Goal: Information Seeking & Learning: Find specific fact

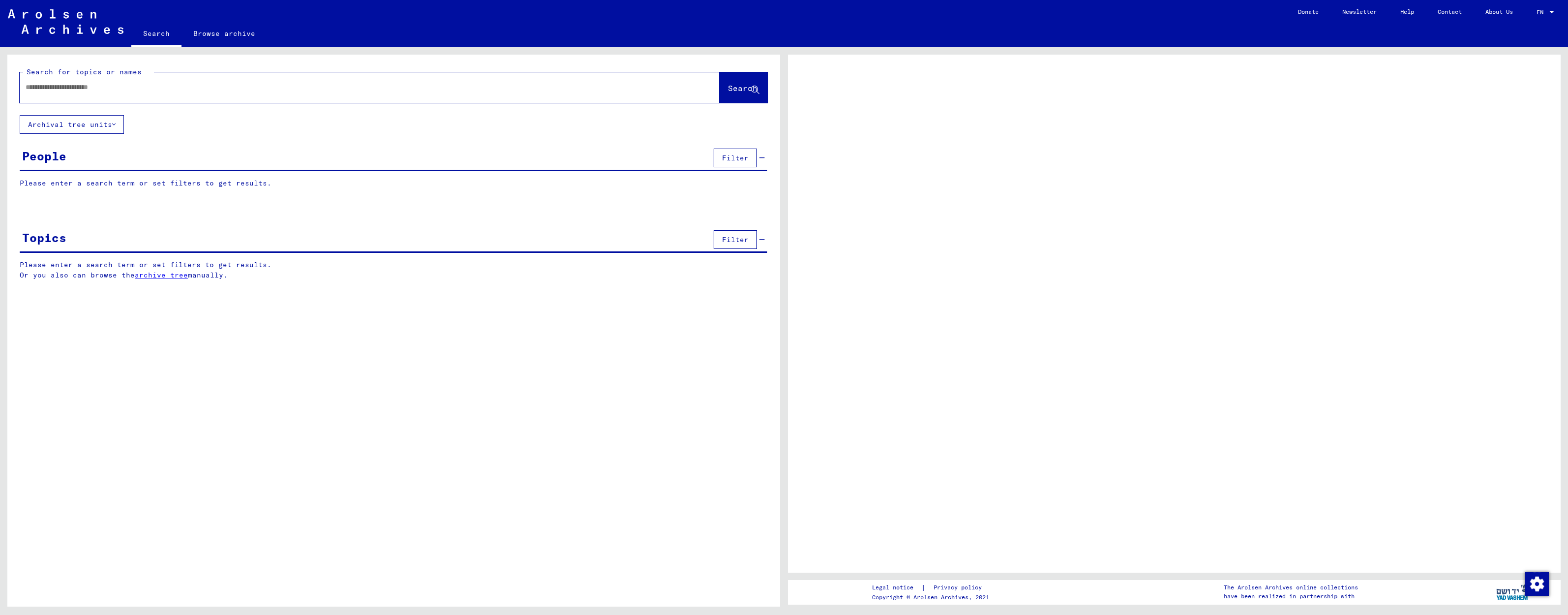
click at [99, 91] on input "text" at bounding box center [360, 87] width 670 height 10
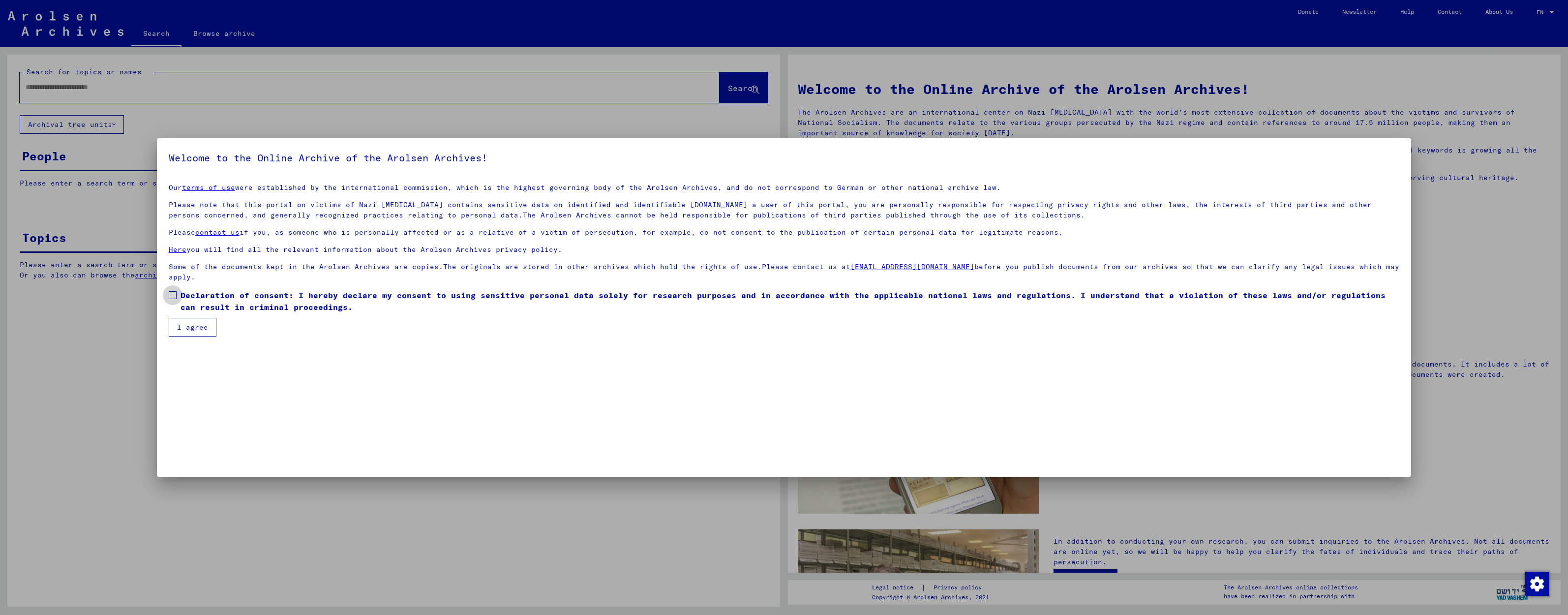
click at [174, 298] on span at bounding box center [172, 295] width 8 height 8
click at [187, 329] on button "I agree" at bounding box center [192, 327] width 47 height 19
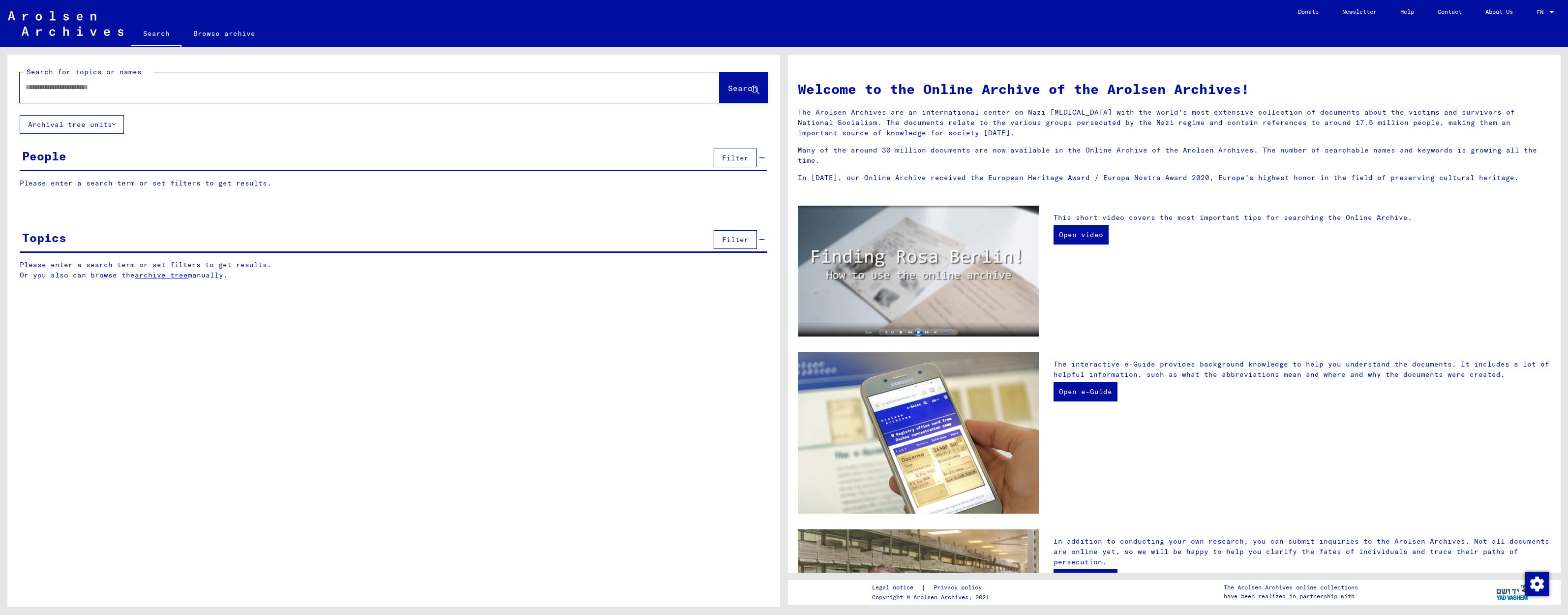
click at [86, 91] on input "text" at bounding box center [358, 87] width 665 height 10
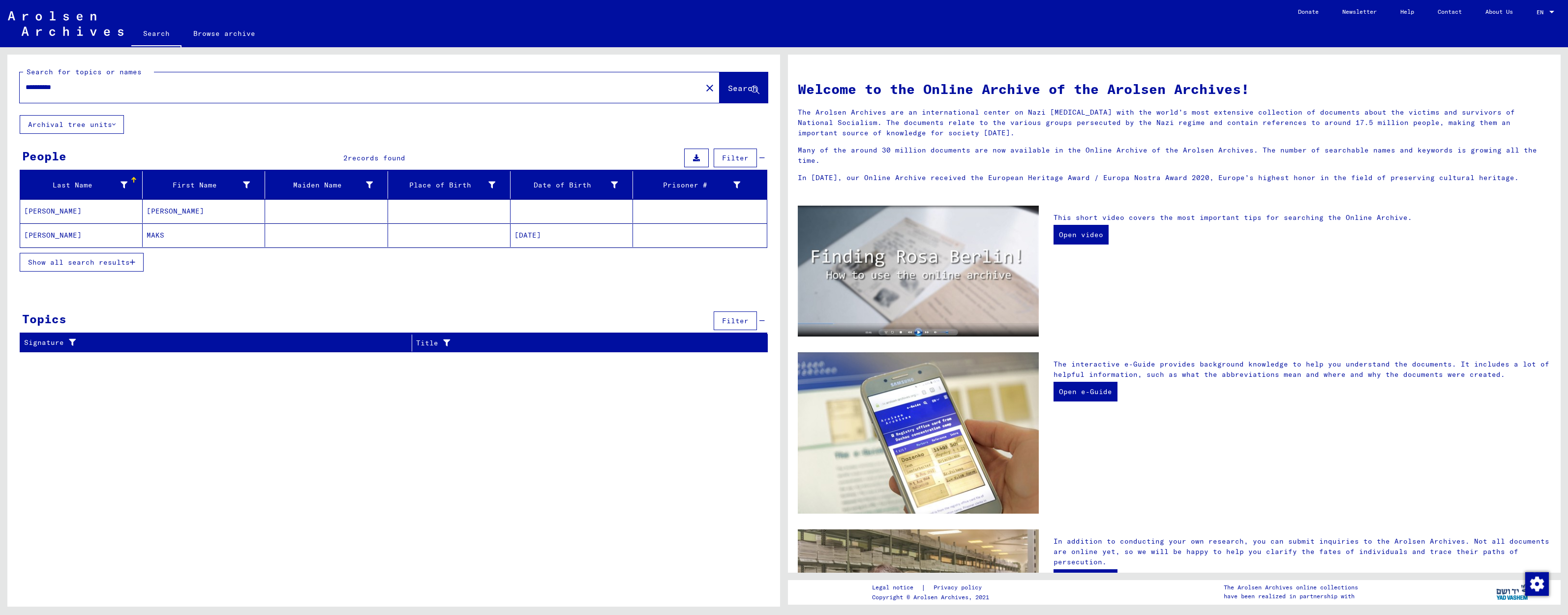
click at [198, 235] on mat-cell "MAKS" at bounding box center [203, 235] width 122 height 24
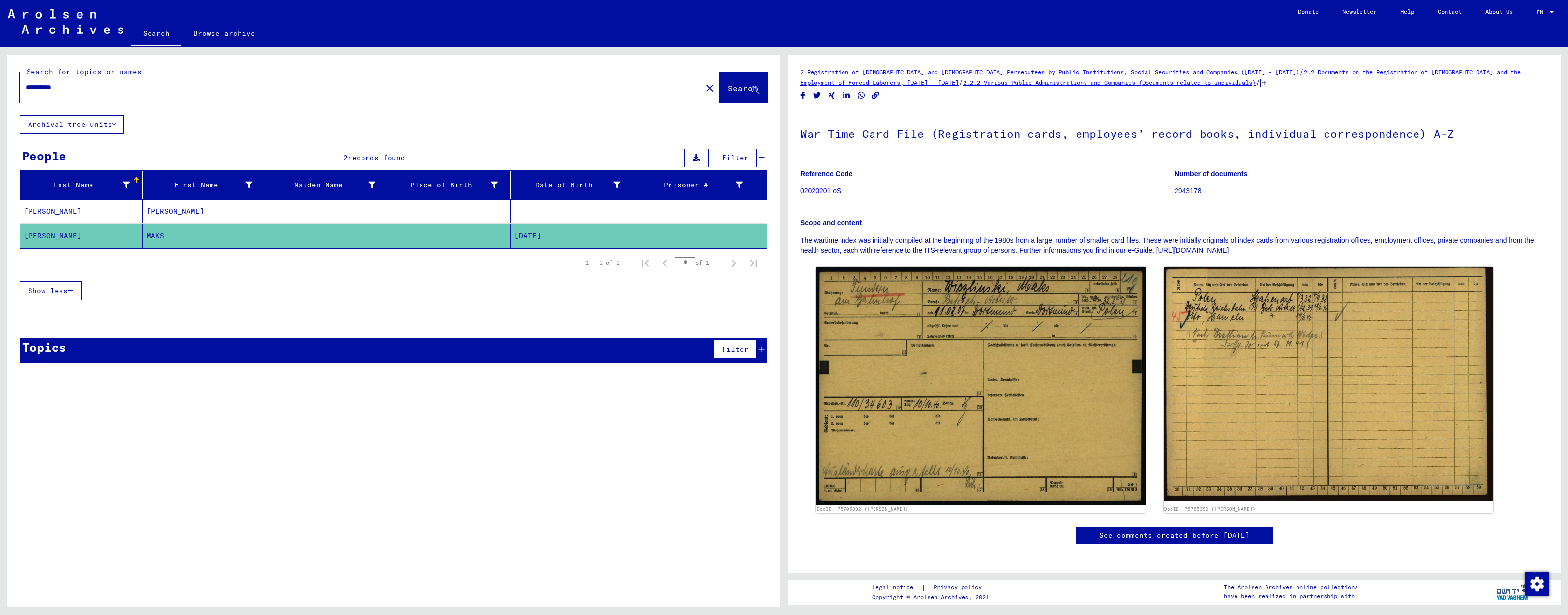
click at [35, 88] on input "**********" at bounding box center [360, 87] width 670 height 10
type input "**********"
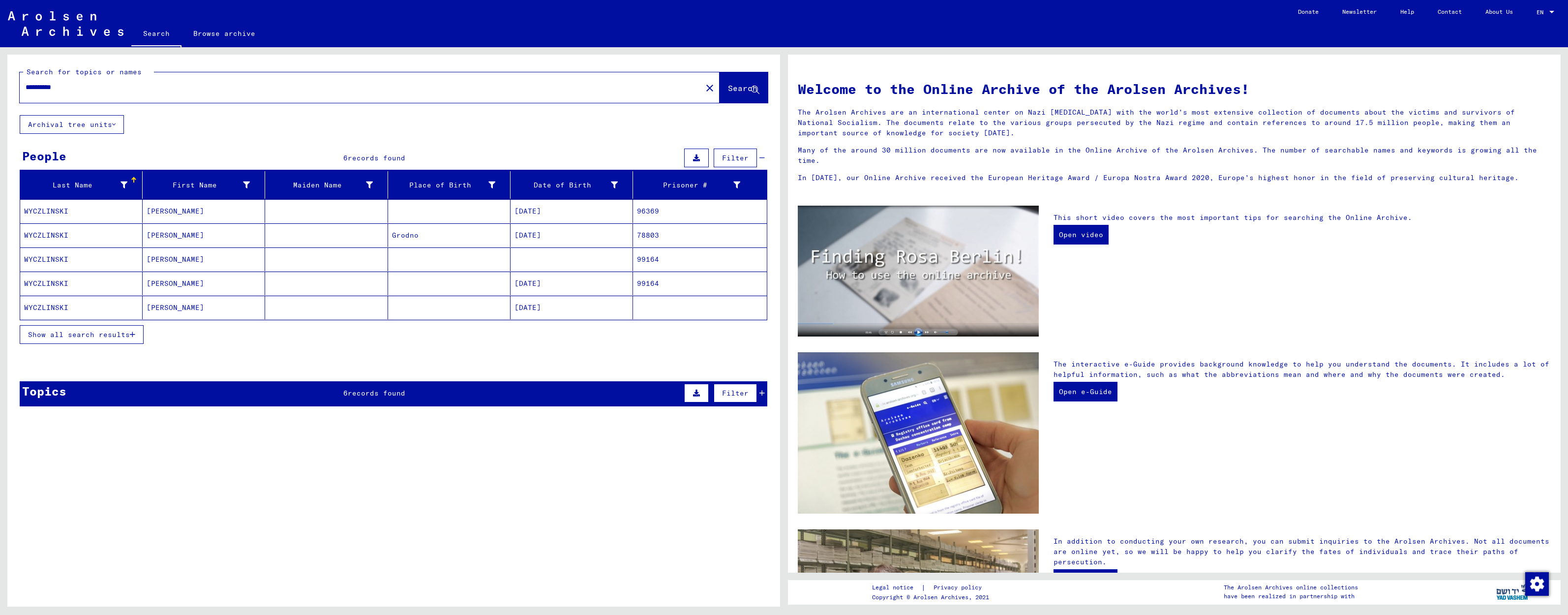
click at [197, 311] on mat-cell "[PERSON_NAME]" at bounding box center [203, 308] width 122 height 24
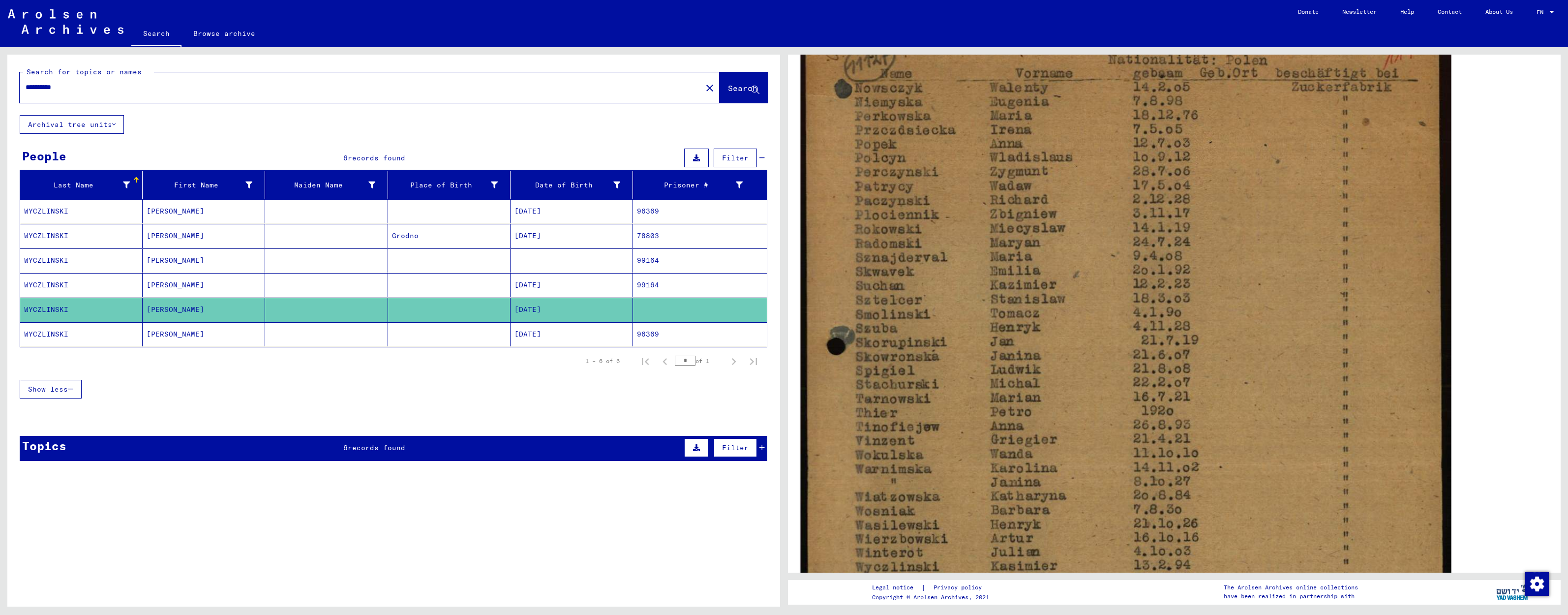
scroll to position [262, 0]
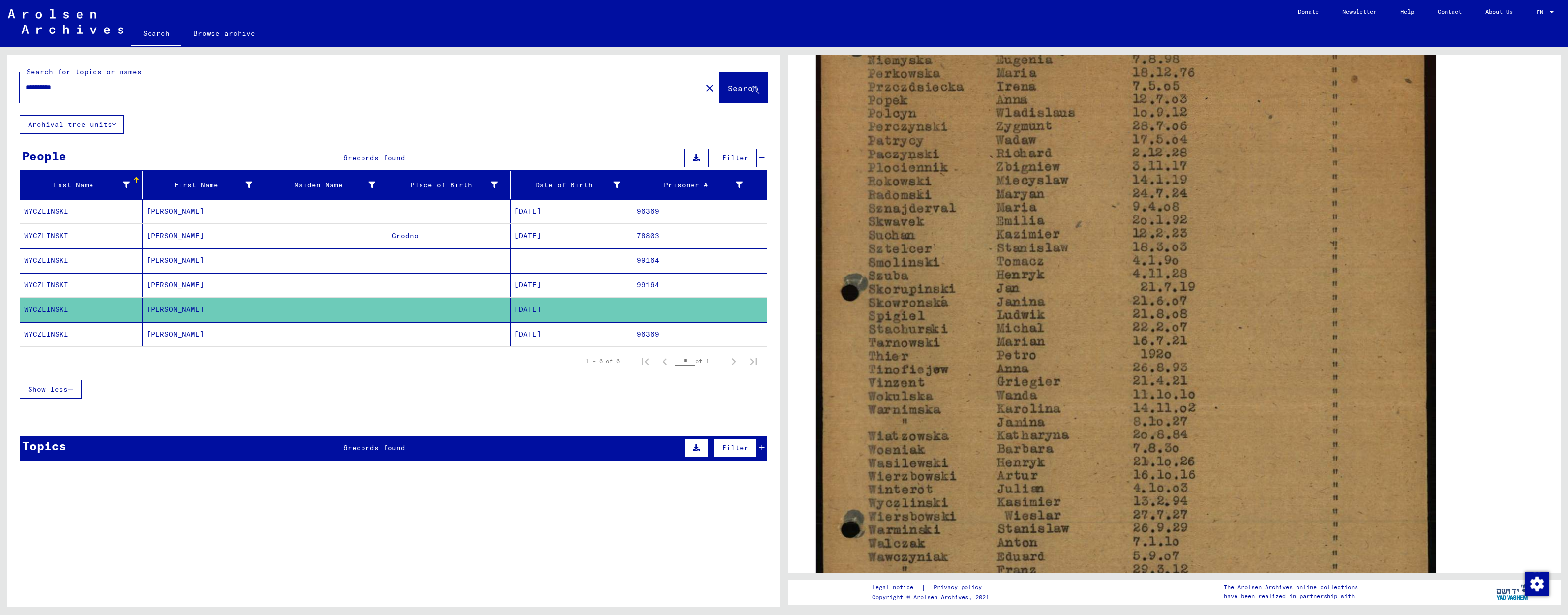
click at [210, 343] on mat-cell "[PERSON_NAME]" at bounding box center [203, 334] width 122 height 24
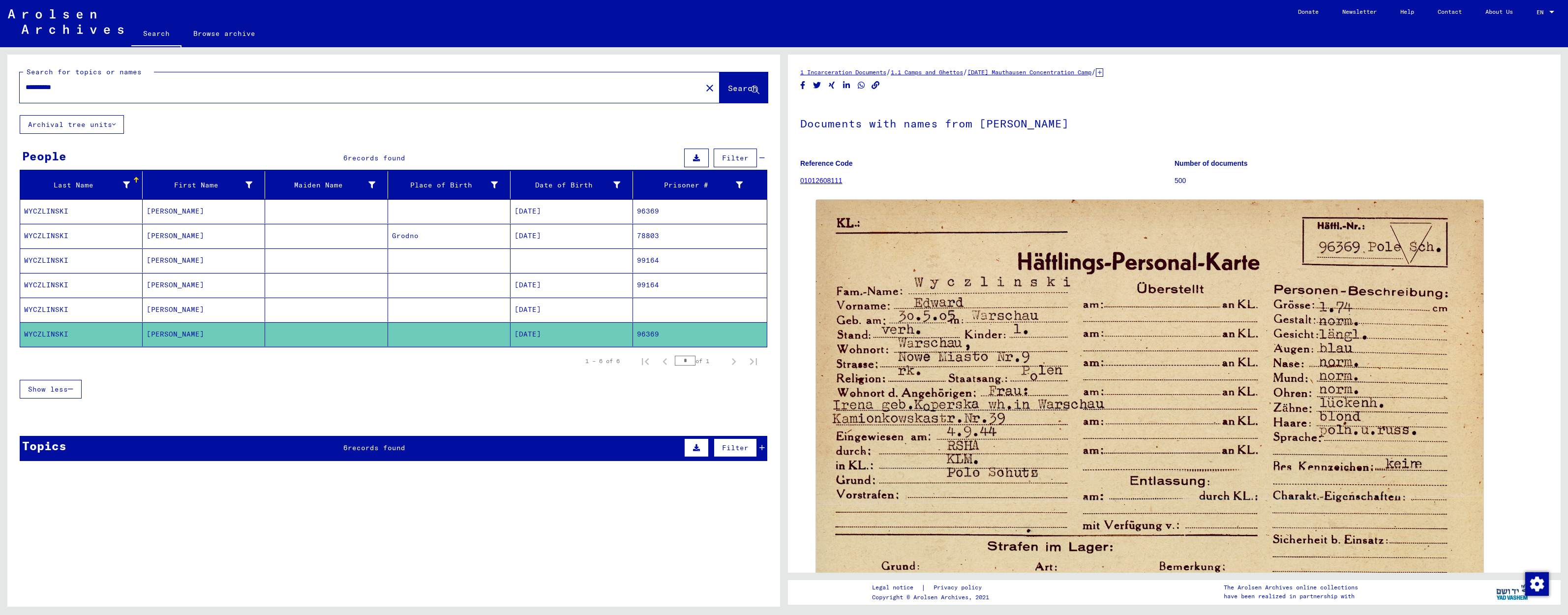
click at [191, 217] on mat-cell "[PERSON_NAME]" at bounding box center [203, 211] width 122 height 24
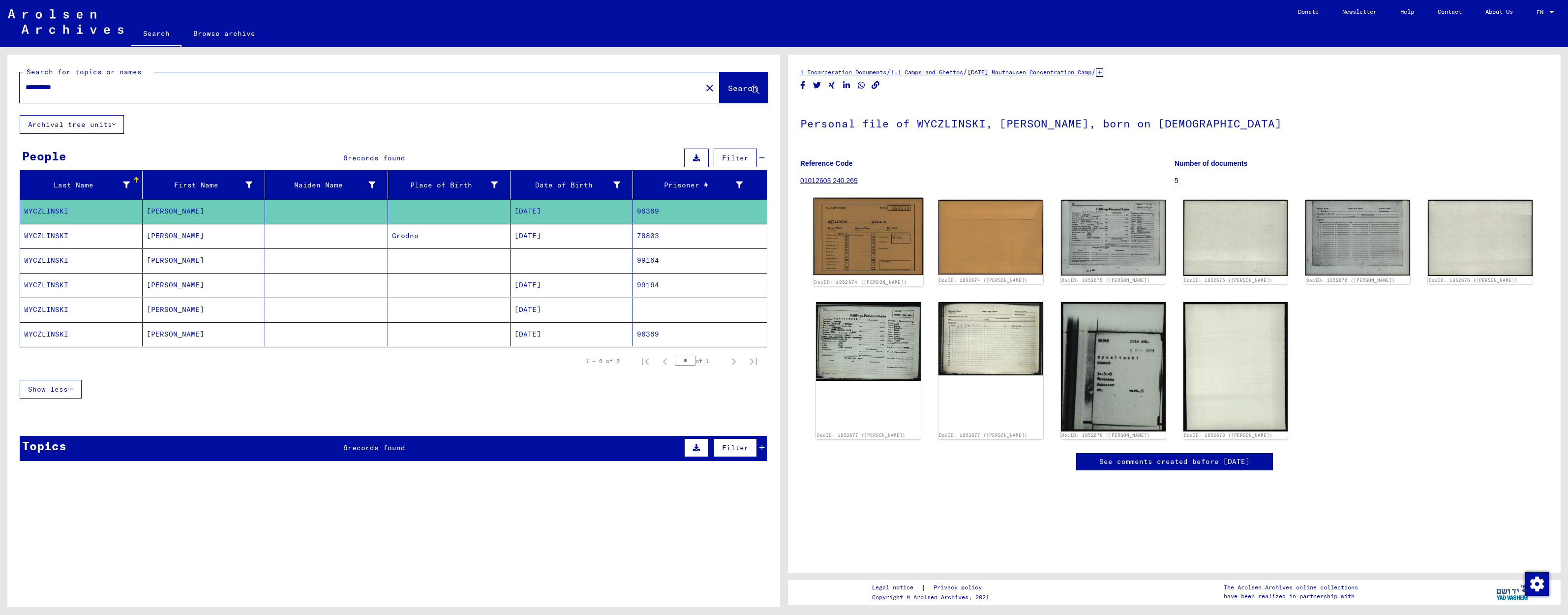
click at [870, 249] on img at bounding box center [868, 237] width 110 height 78
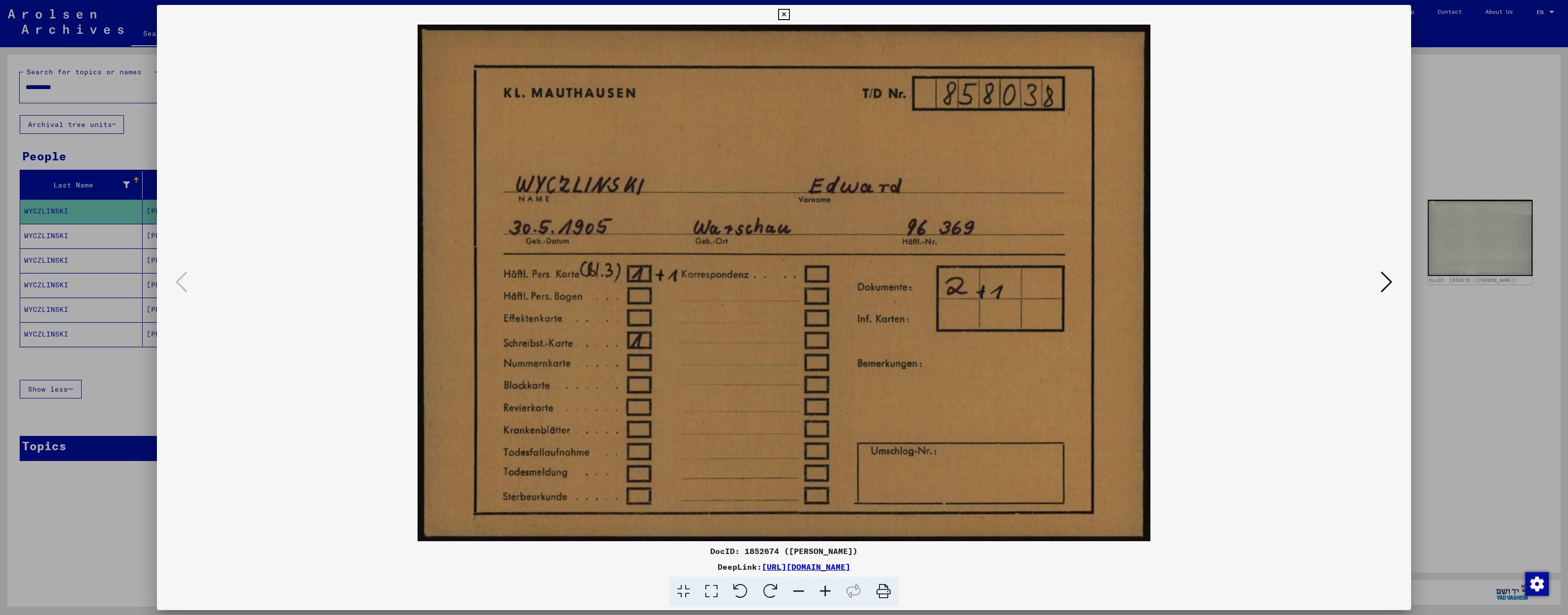
click at [1379, 286] on button at bounding box center [1386, 283] width 18 height 28
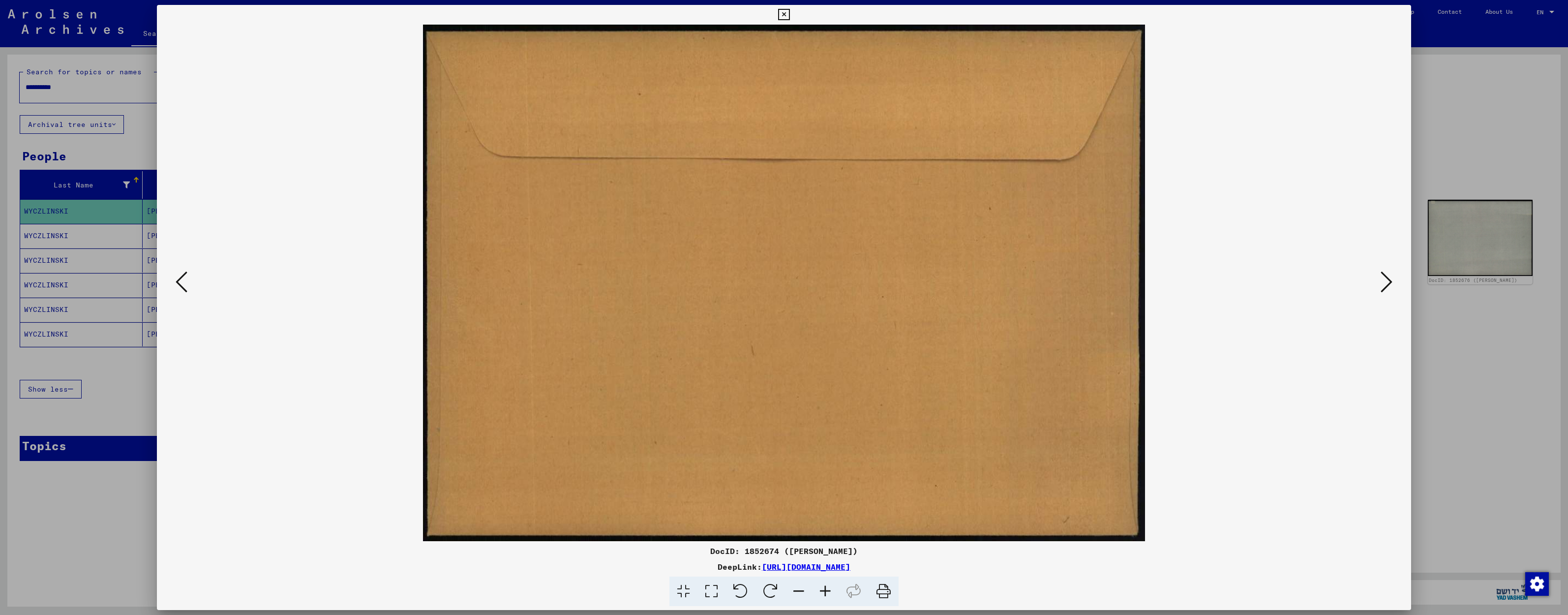
click at [1382, 284] on icon at bounding box center [1386, 282] width 12 height 24
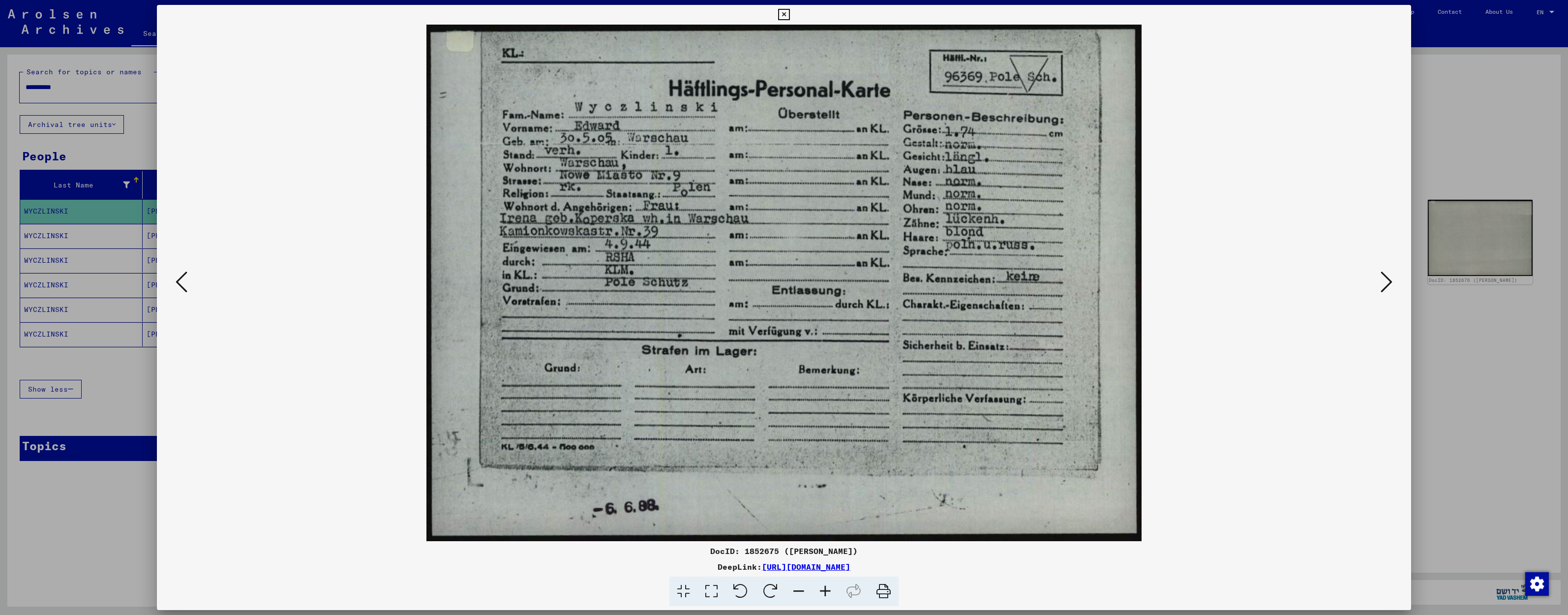
click at [1382, 284] on icon at bounding box center [1386, 282] width 12 height 24
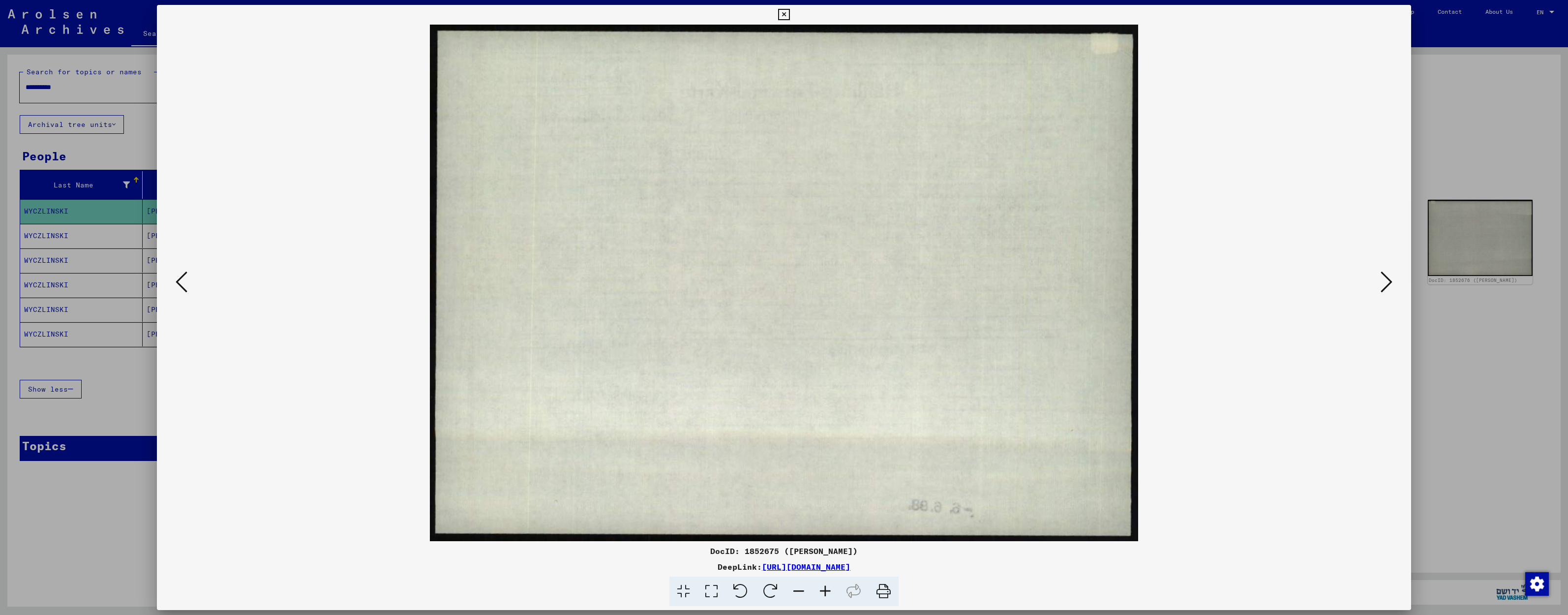
click at [1382, 284] on icon at bounding box center [1386, 282] width 12 height 24
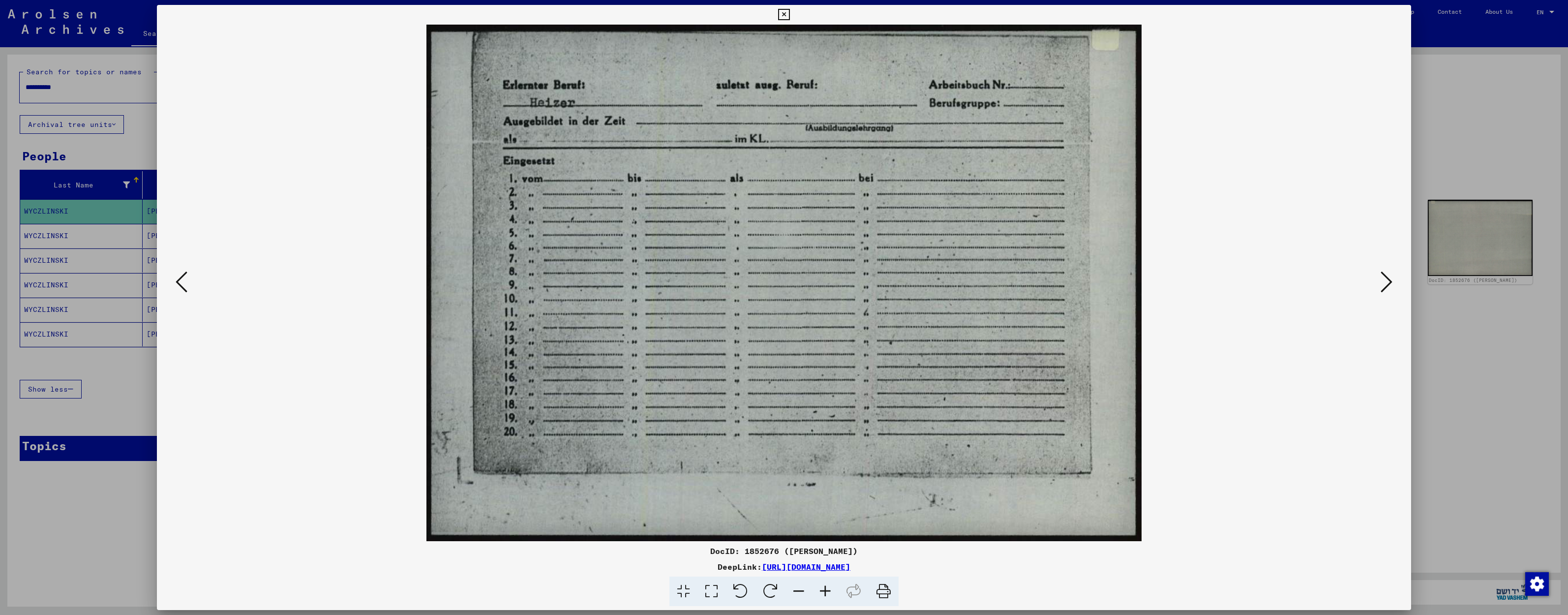
click at [1382, 284] on icon at bounding box center [1386, 282] width 12 height 24
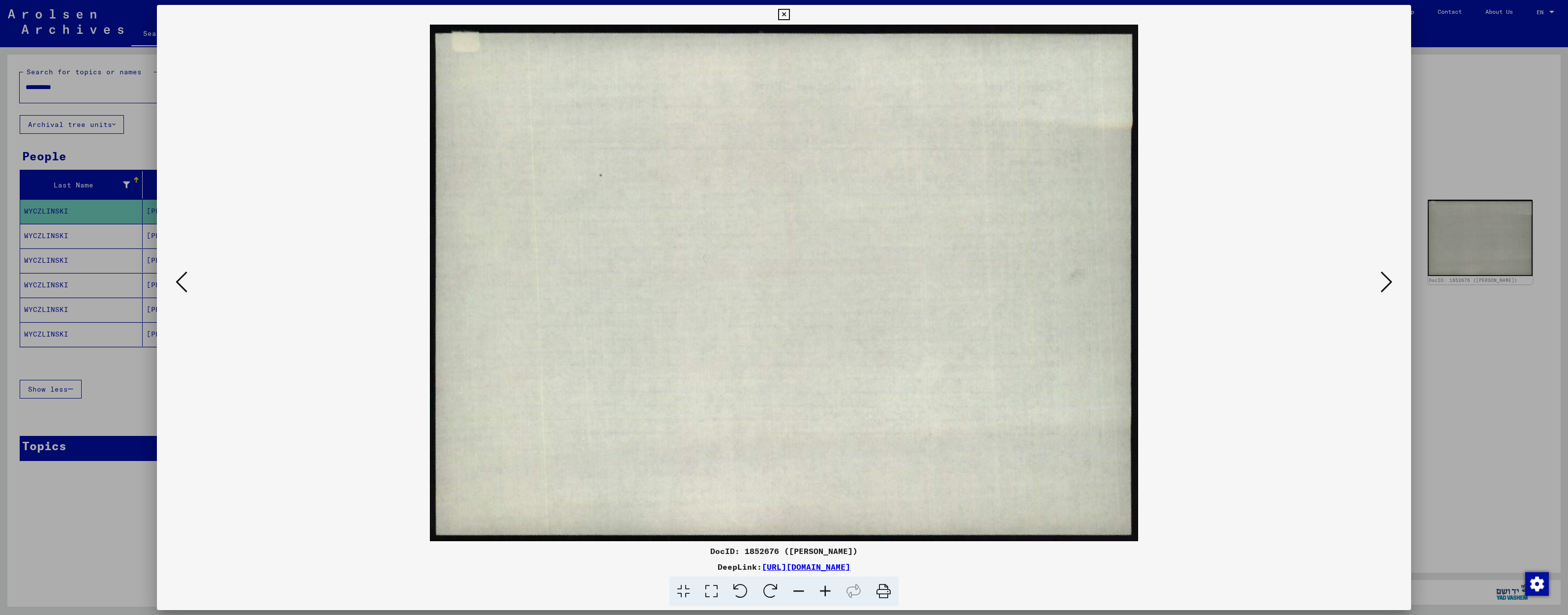
click at [1382, 284] on icon at bounding box center [1386, 282] width 12 height 24
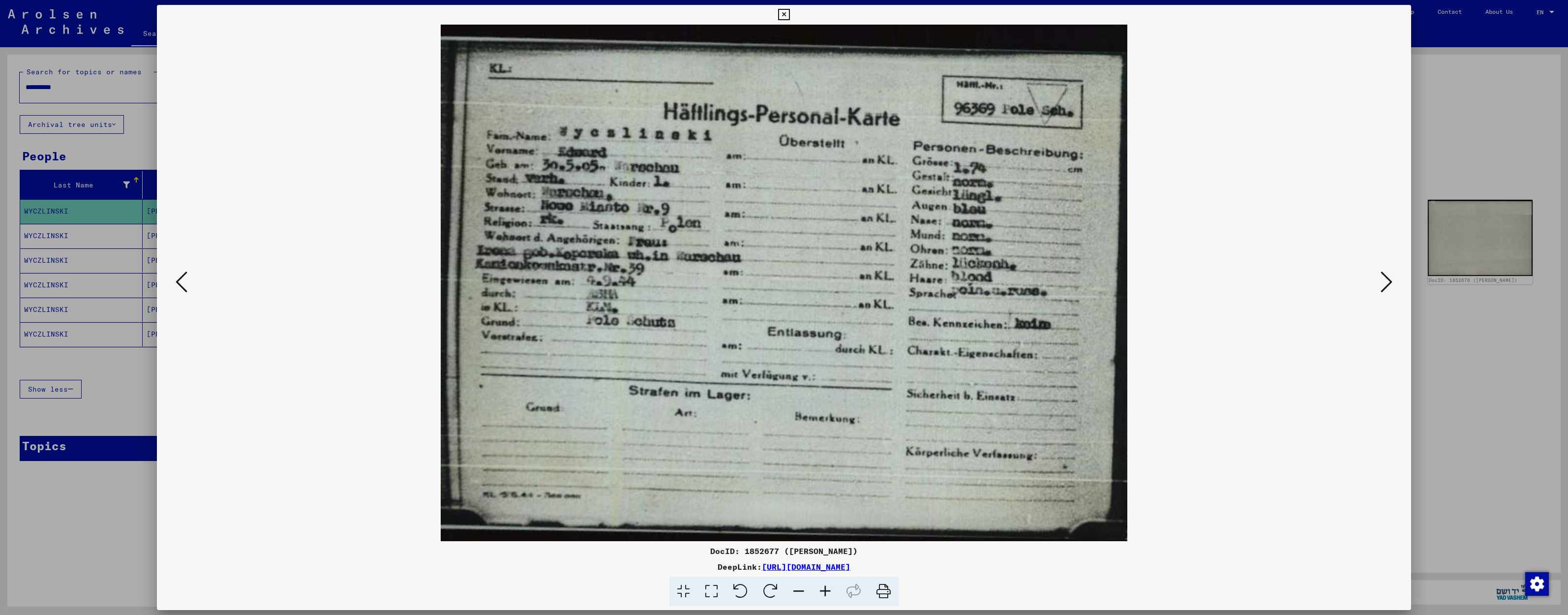
click at [1382, 284] on icon at bounding box center [1386, 282] width 12 height 24
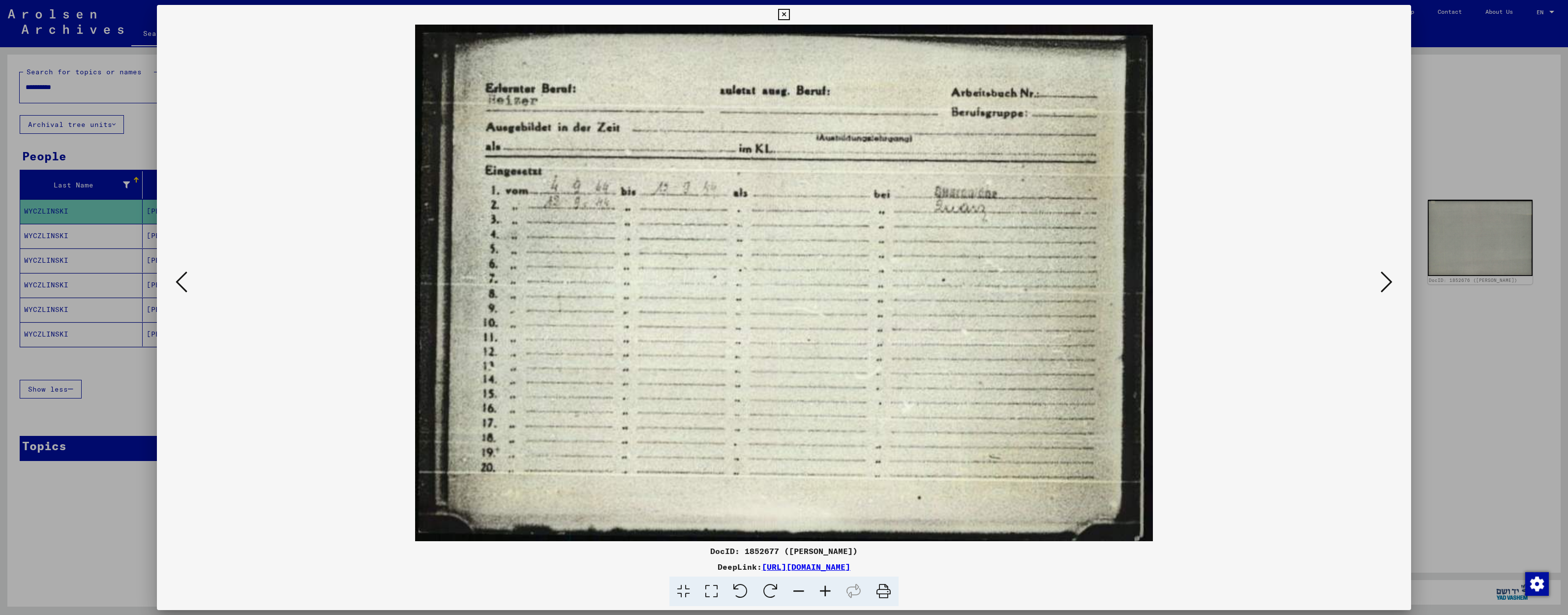
click at [1391, 286] on icon at bounding box center [1386, 282] width 12 height 24
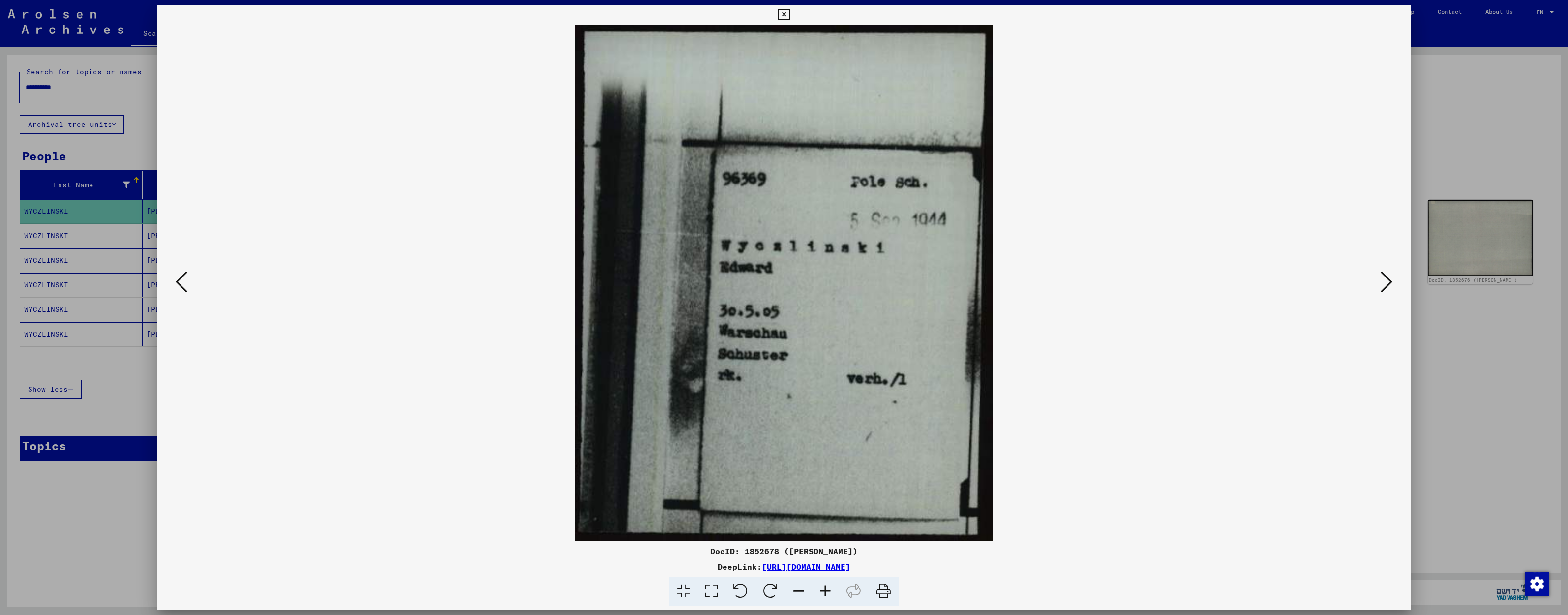
click at [1391, 286] on icon at bounding box center [1386, 282] width 12 height 24
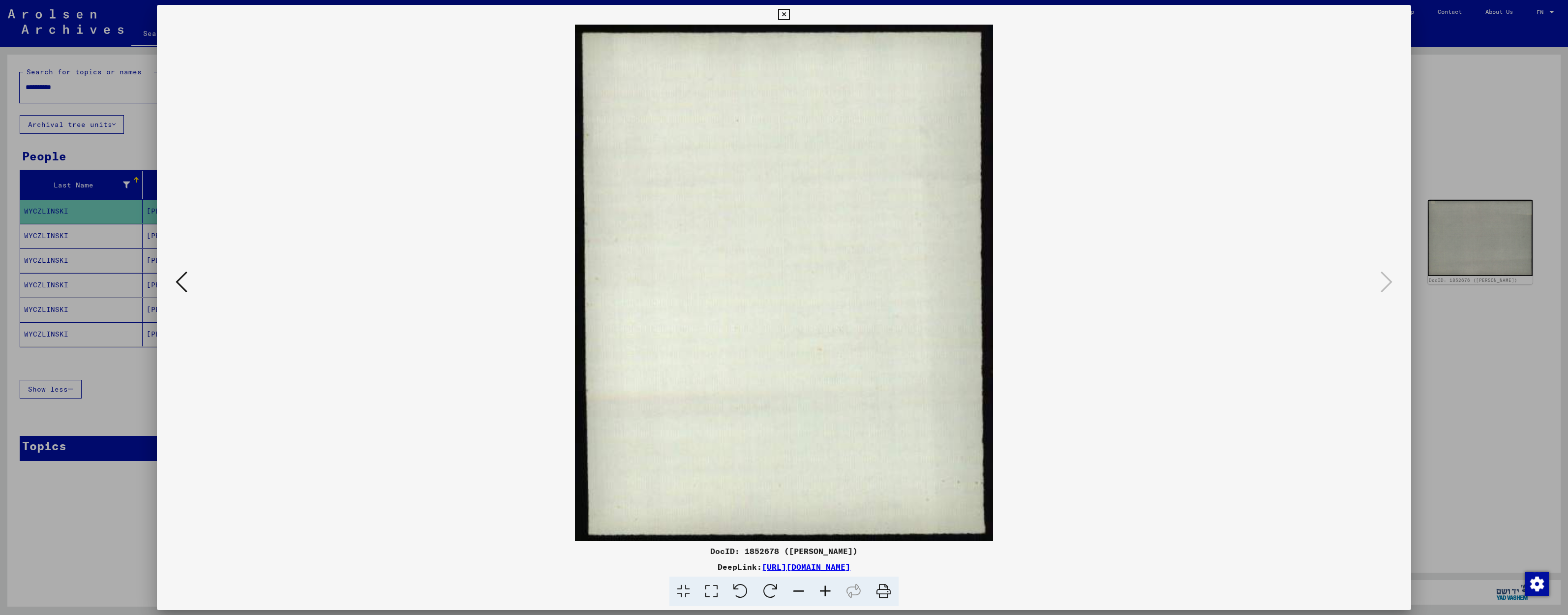
click at [789, 16] on icon at bounding box center [783, 15] width 12 height 12
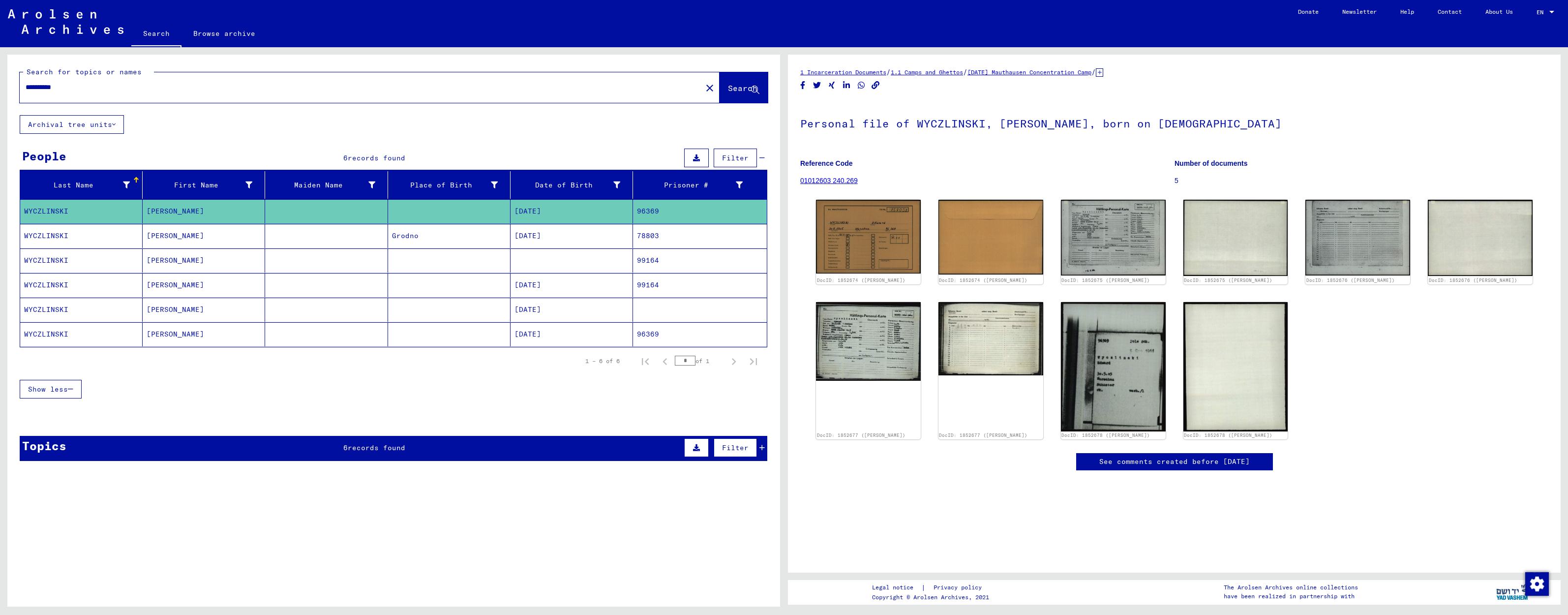
click at [195, 312] on mat-cell "[PERSON_NAME]" at bounding box center [203, 310] width 122 height 24
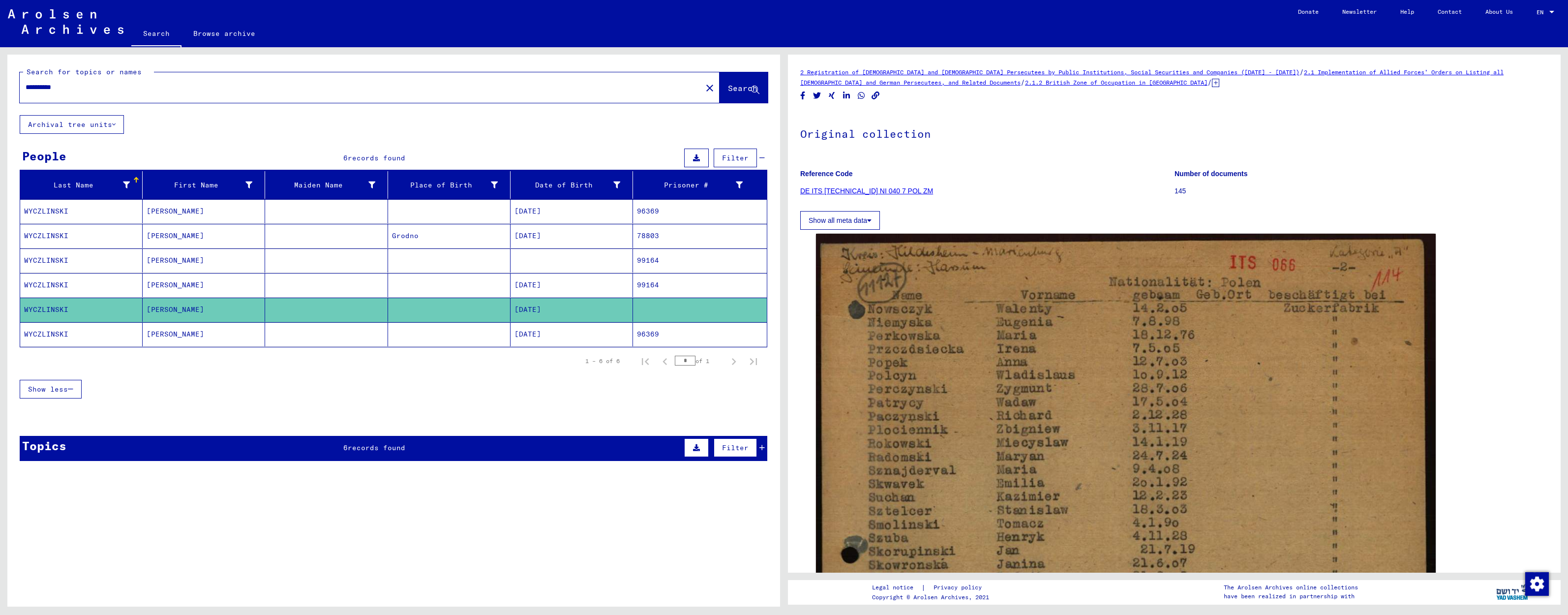
click at [200, 291] on mat-cell "[PERSON_NAME]" at bounding box center [203, 285] width 122 height 24
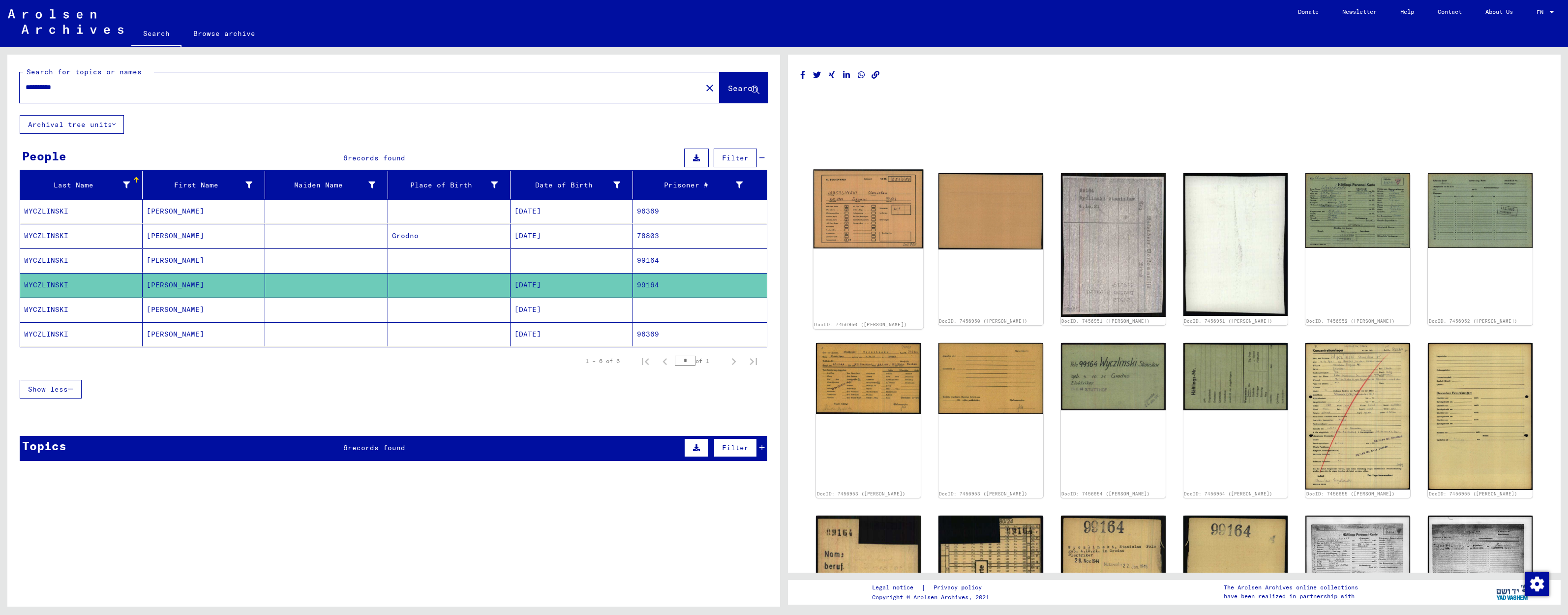
click at [867, 217] on img at bounding box center [868, 209] width 110 height 79
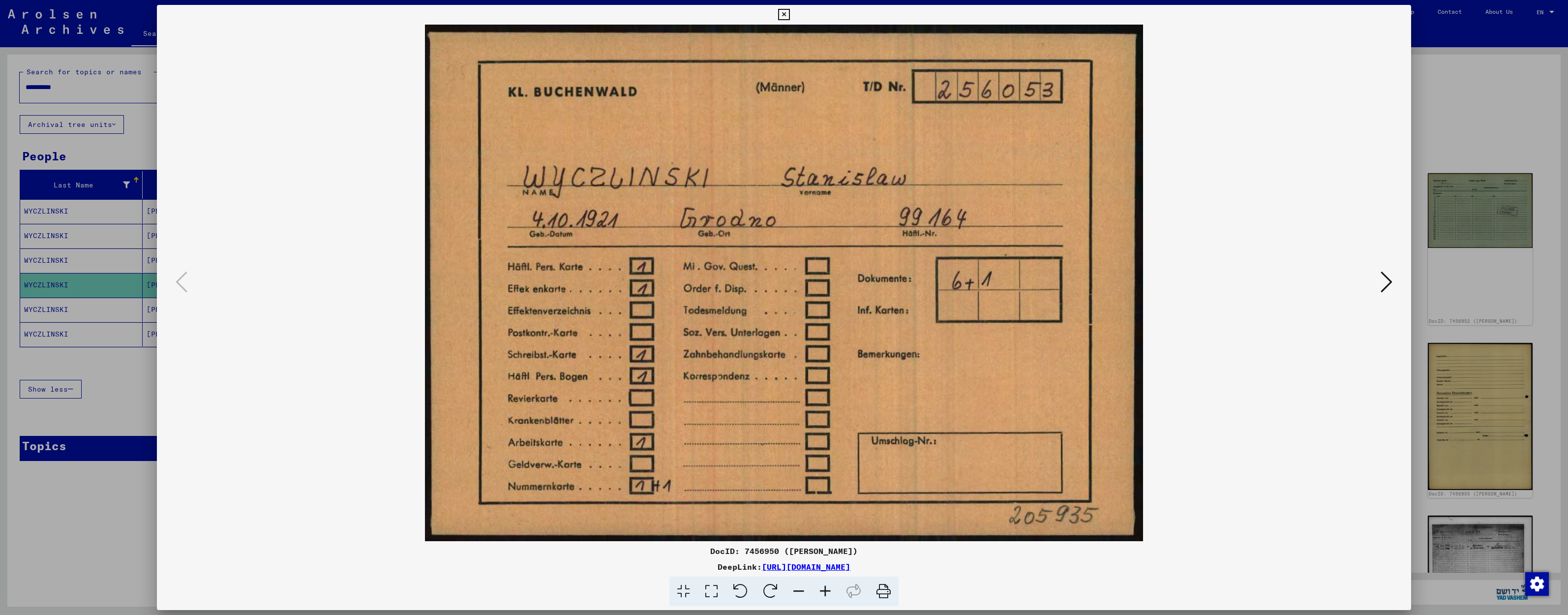
click at [1387, 287] on icon at bounding box center [1386, 282] width 12 height 24
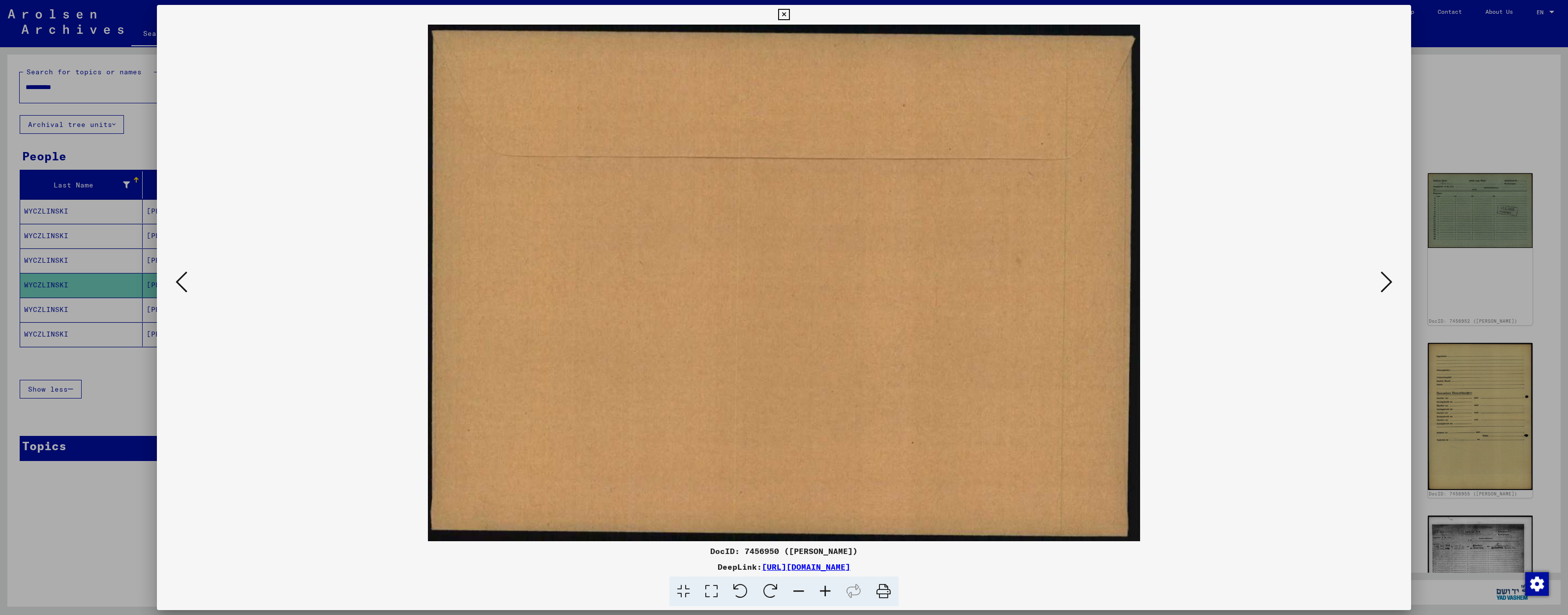
click at [1387, 287] on icon at bounding box center [1386, 282] width 12 height 24
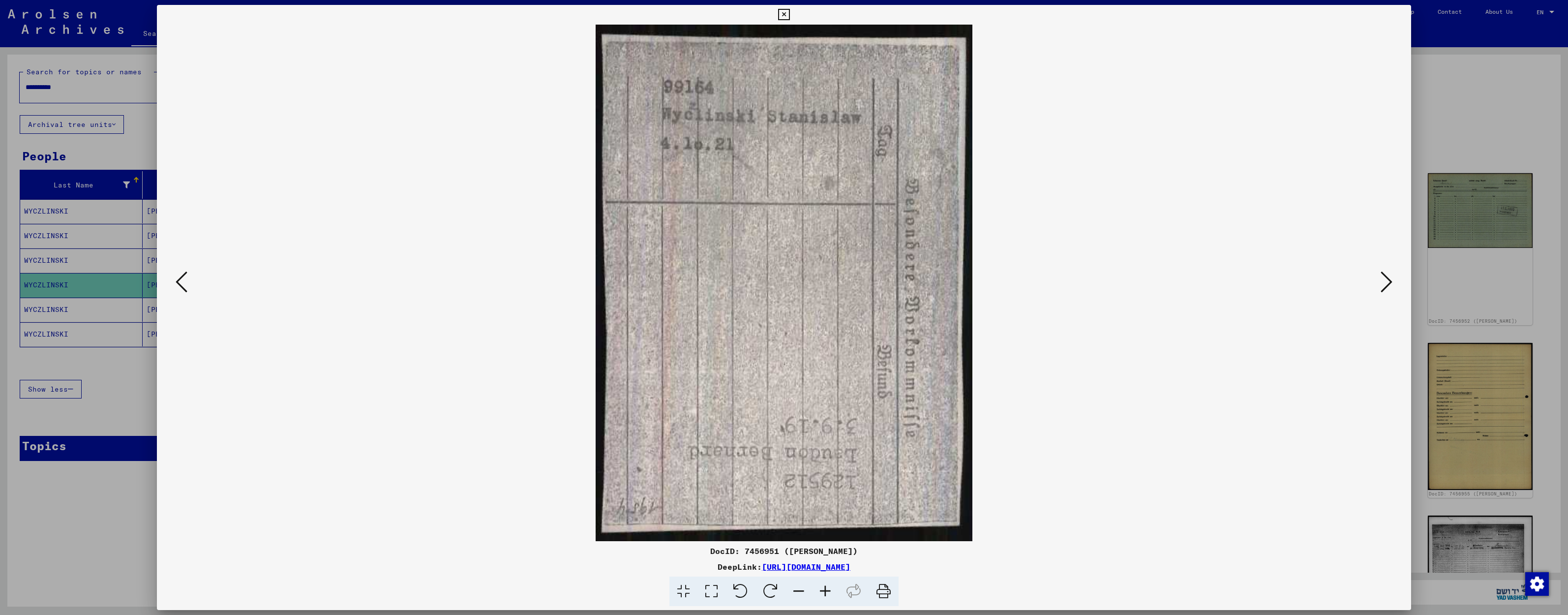
click at [1387, 287] on icon at bounding box center [1386, 282] width 12 height 24
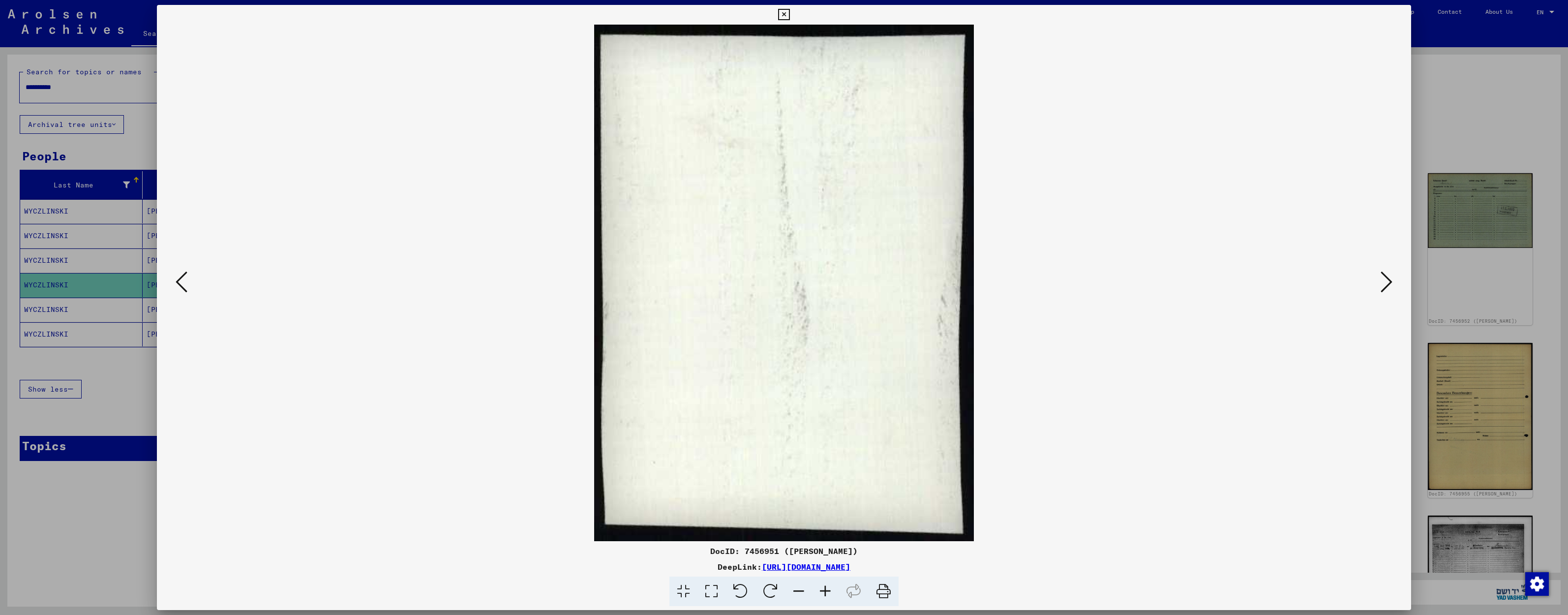
click at [1387, 287] on icon at bounding box center [1386, 282] width 12 height 24
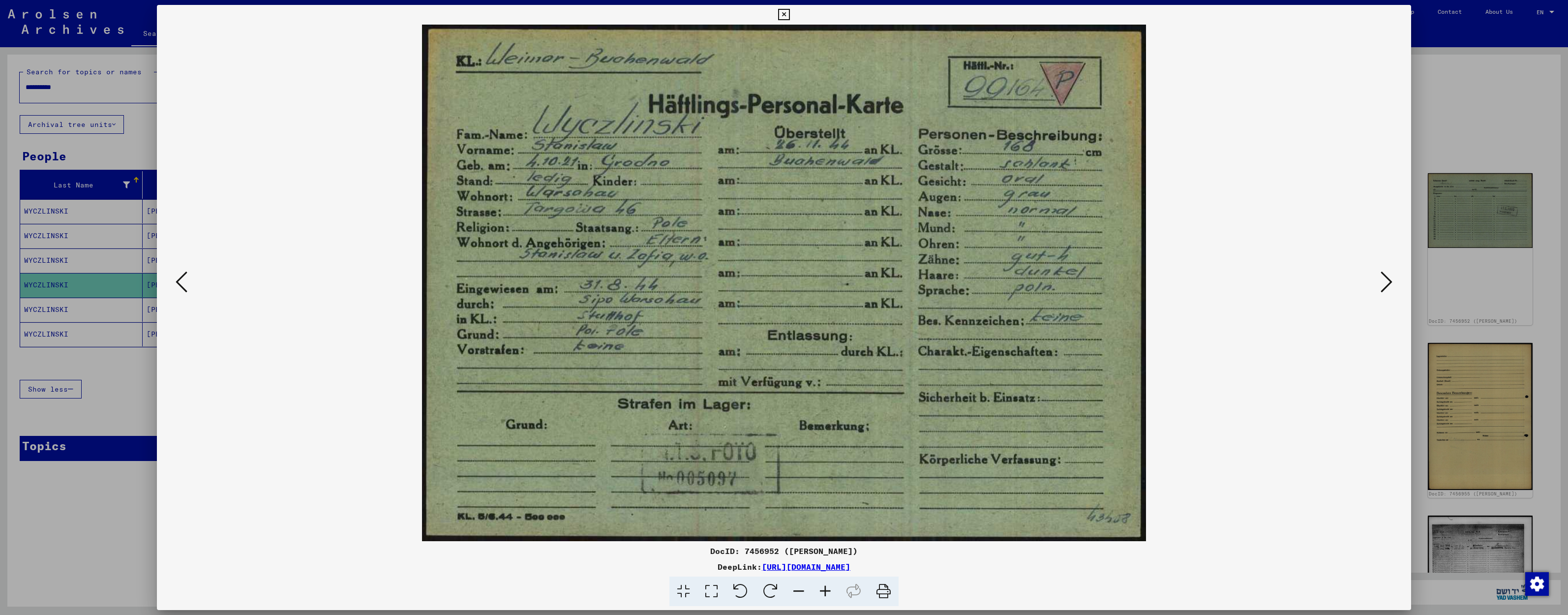
click at [1387, 287] on icon at bounding box center [1386, 282] width 12 height 24
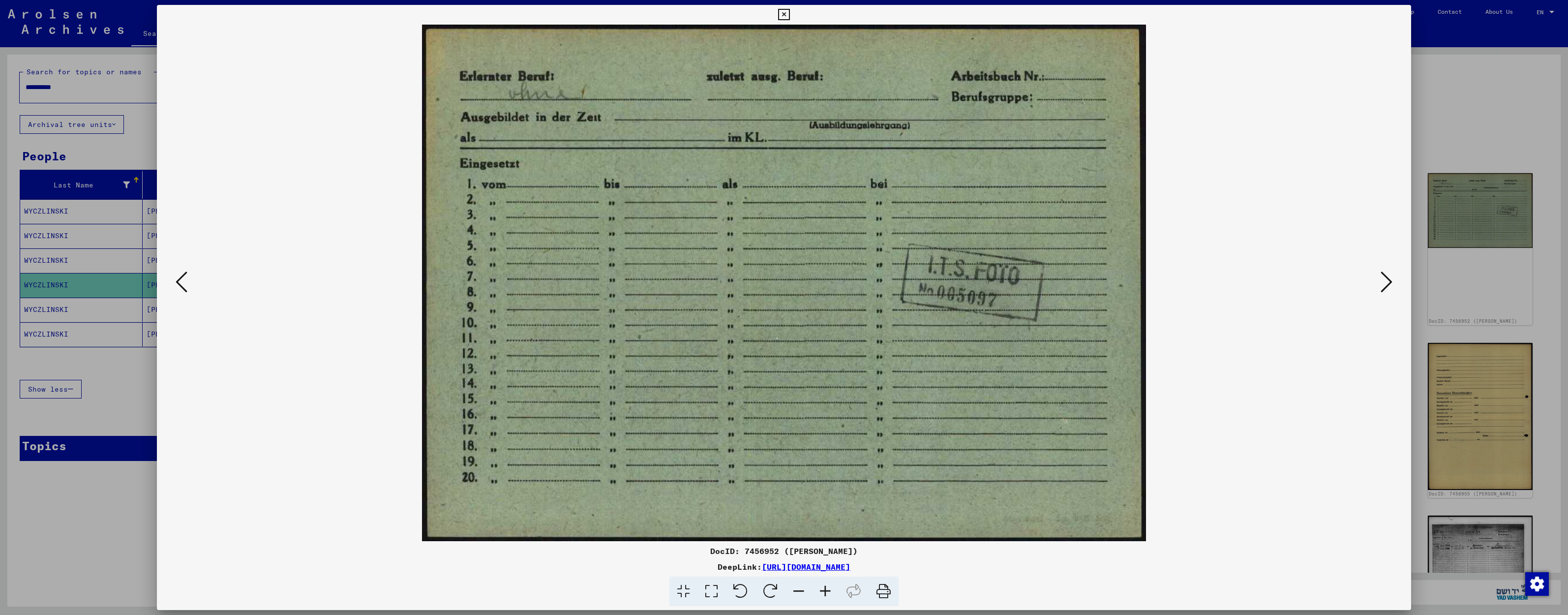
click at [1387, 287] on icon at bounding box center [1386, 282] width 12 height 24
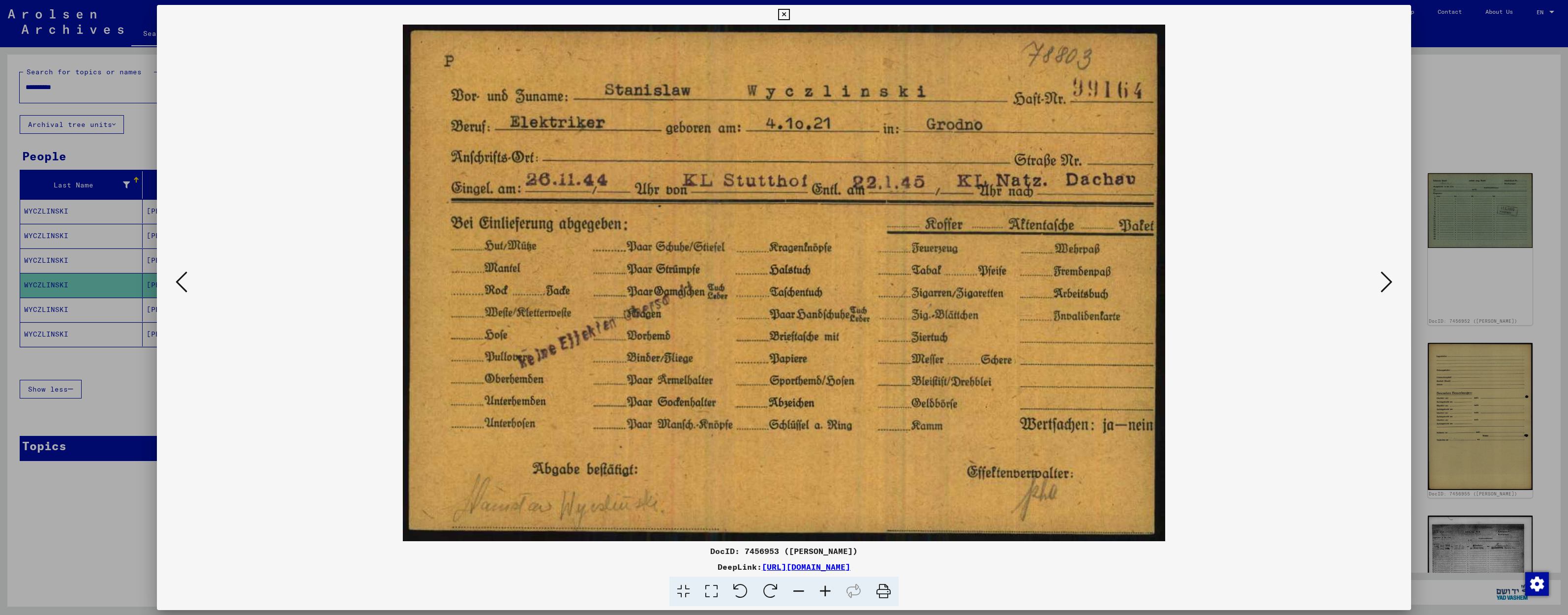
click at [1387, 287] on icon at bounding box center [1386, 282] width 12 height 24
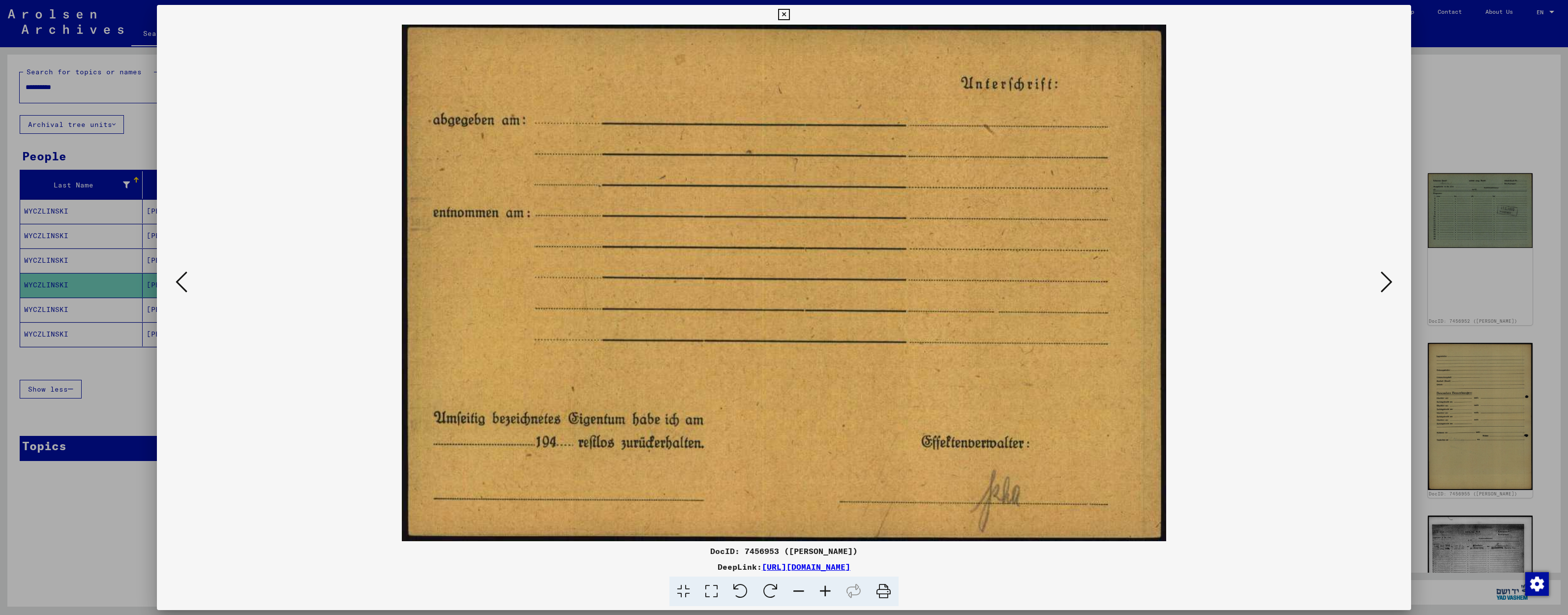
click at [1387, 287] on icon at bounding box center [1386, 282] width 12 height 24
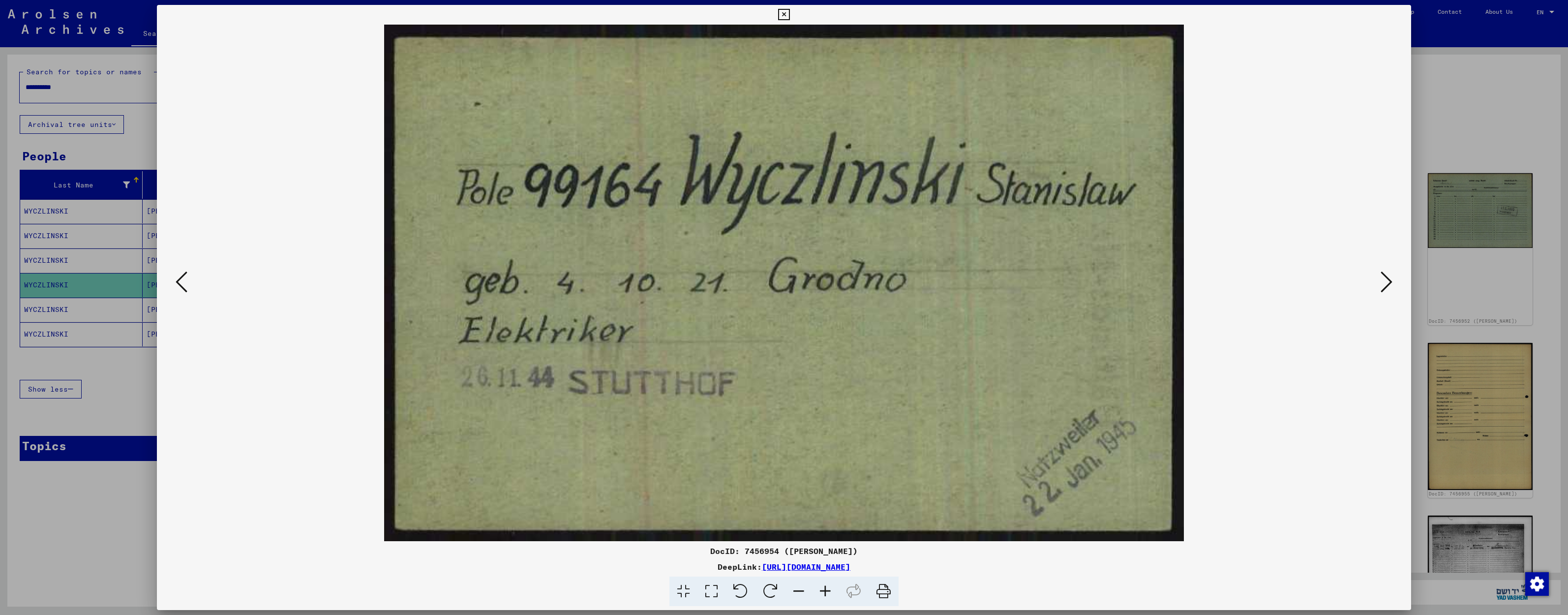
click at [1387, 287] on icon at bounding box center [1386, 282] width 12 height 24
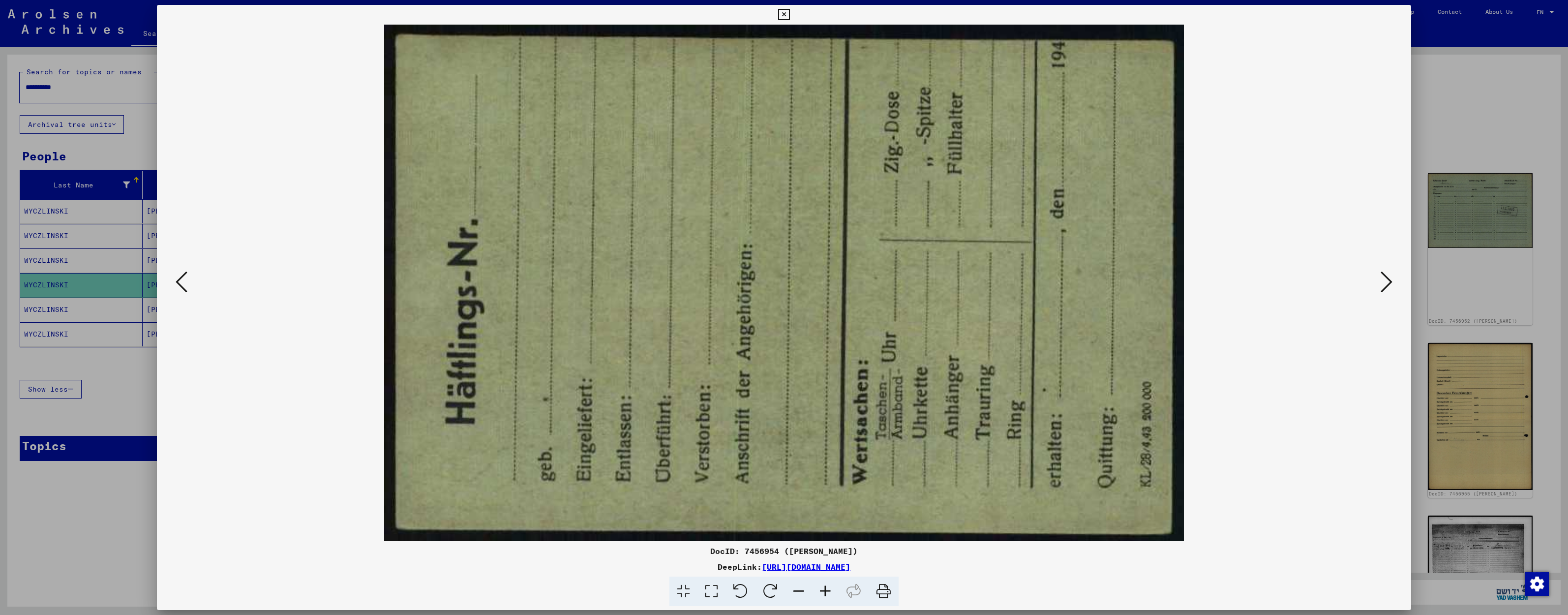
click at [1387, 287] on icon at bounding box center [1386, 282] width 12 height 24
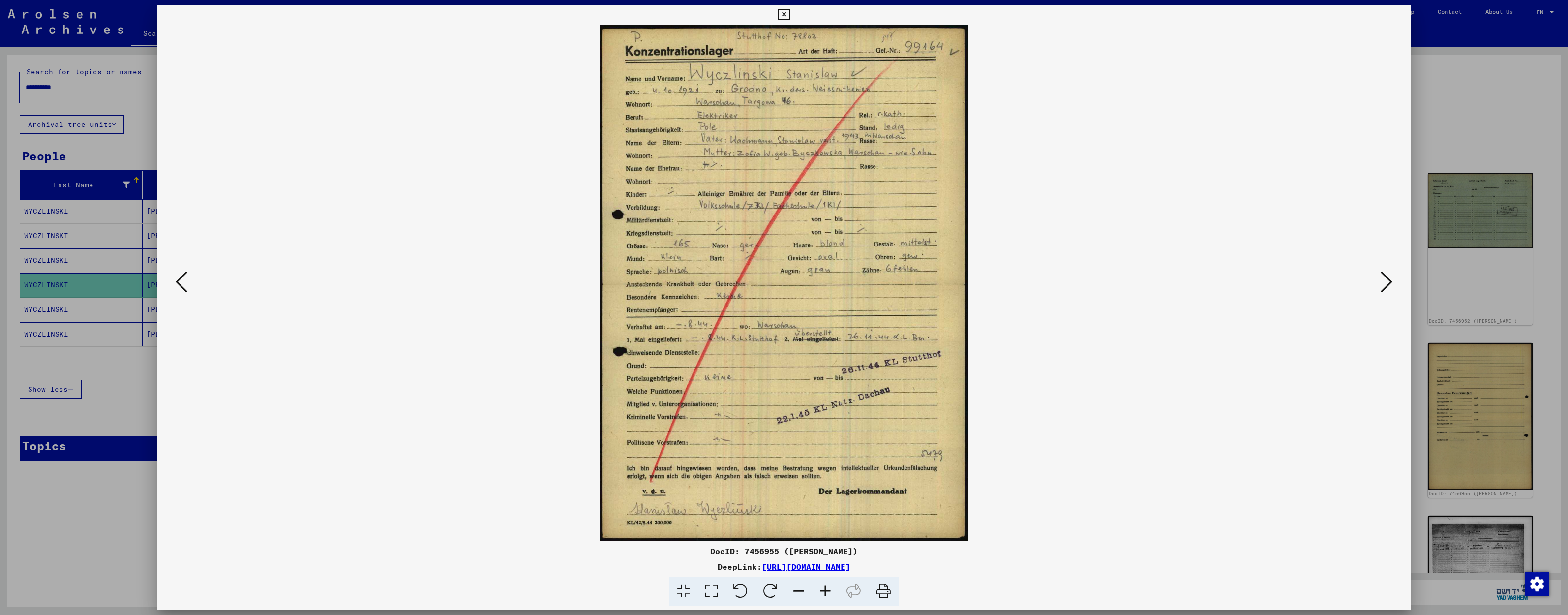
click at [1387, 287] on icon at bounding box center [1386, 282] width 12 height 24
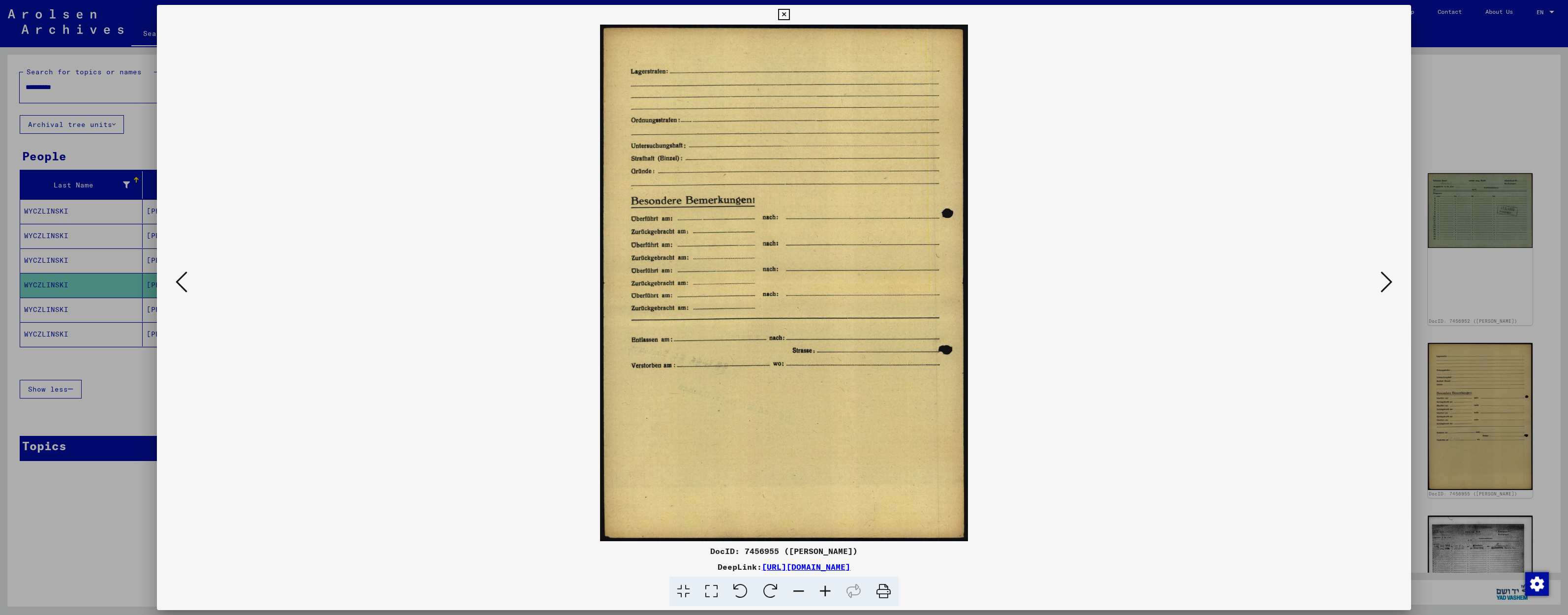
click at [1387, 287] on icon at bounding box center [1386, 282] width 12 height 24
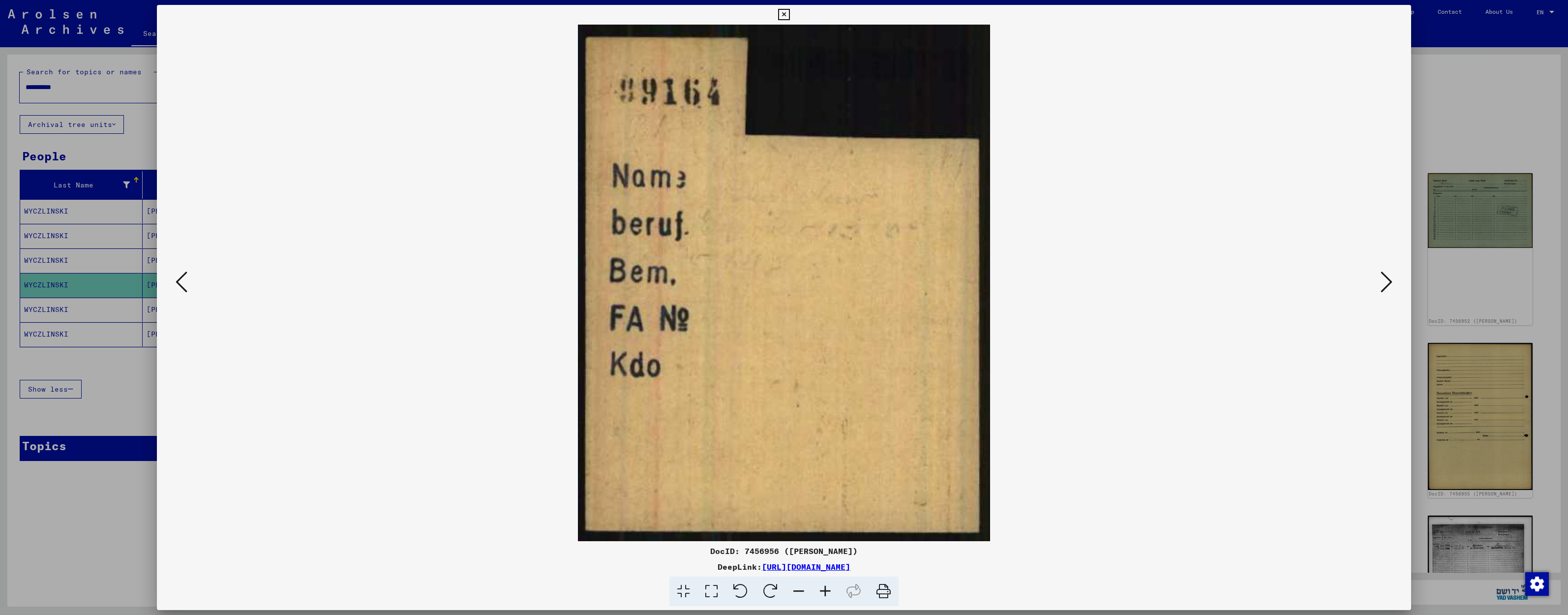
click at [1387, 287] on icon at bounding box center [1386, 282] width 12 height 24
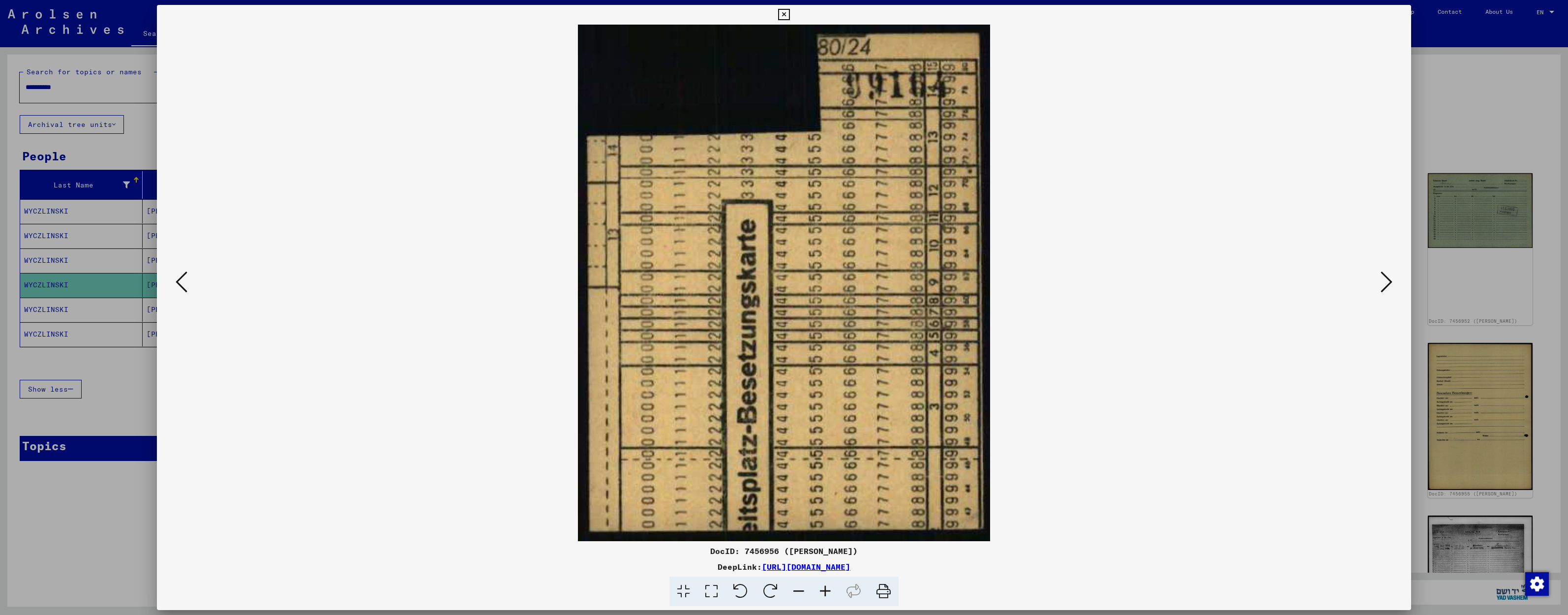
click at [1387, 287] on icon at bounding box center [1386, 282] width 12 height 24
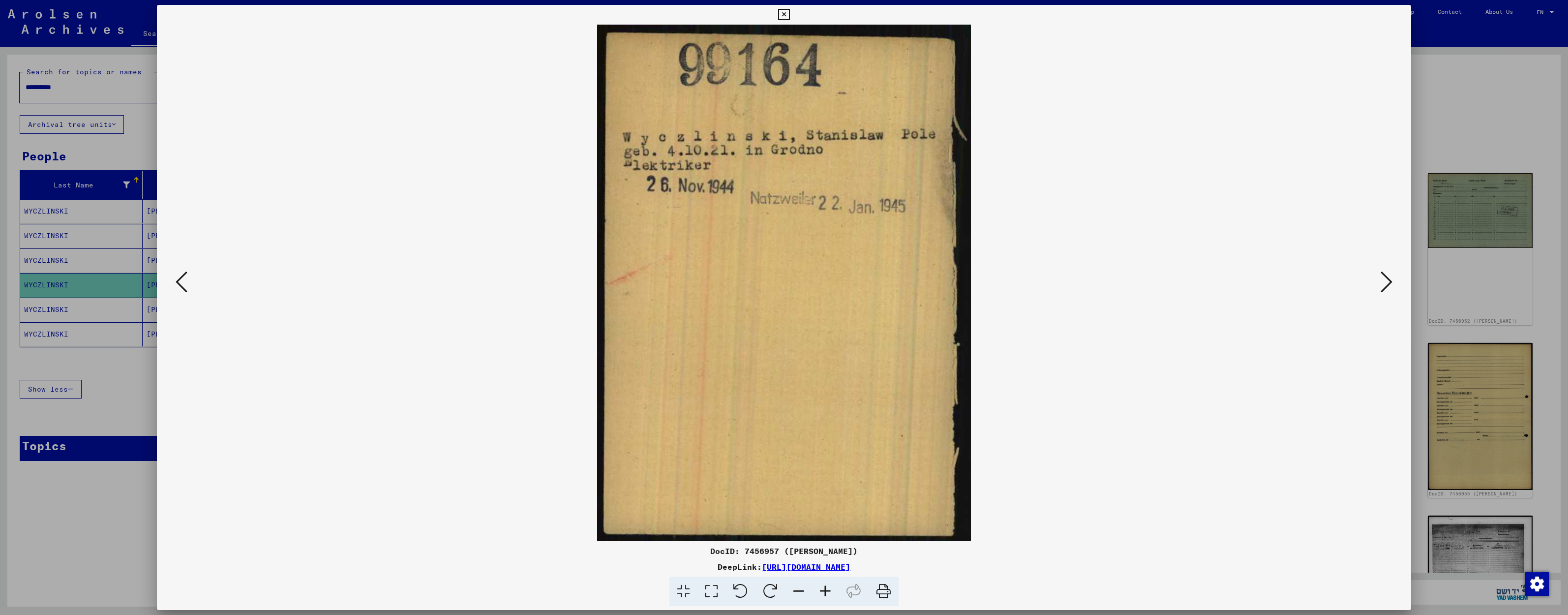
click at [1387, 287] on icon at bounding box center [1386, 282] width 12 height 24
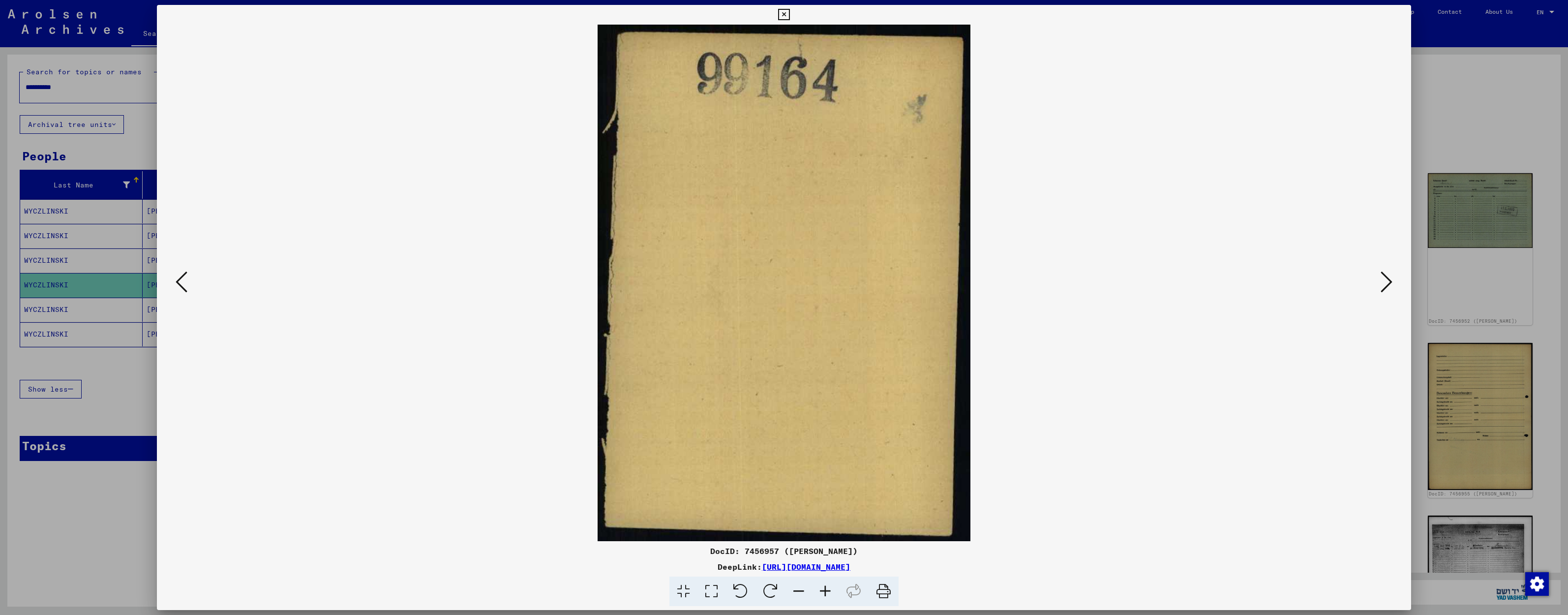
click at [1387, 287] on icon at bounding box center [1386, 282] width 12 height 24
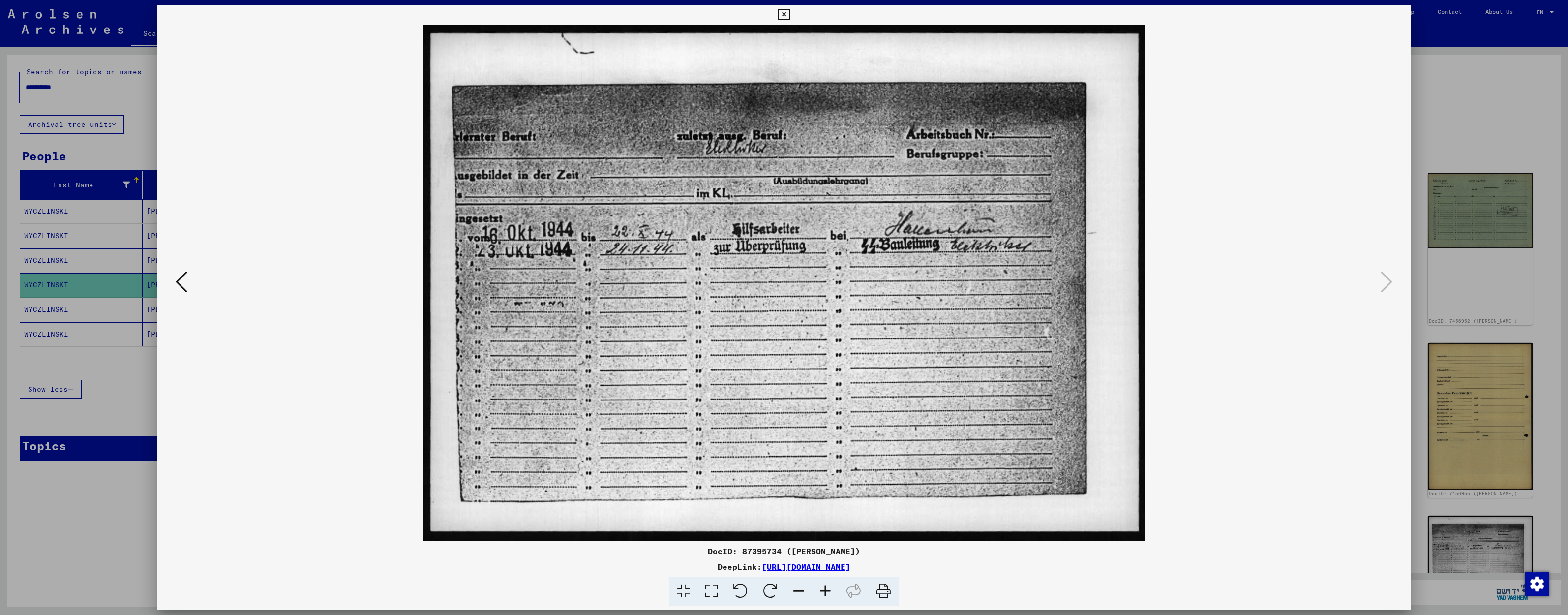
click at [789, 15] on icon at bounding box center [783, 15] width 12 height 12
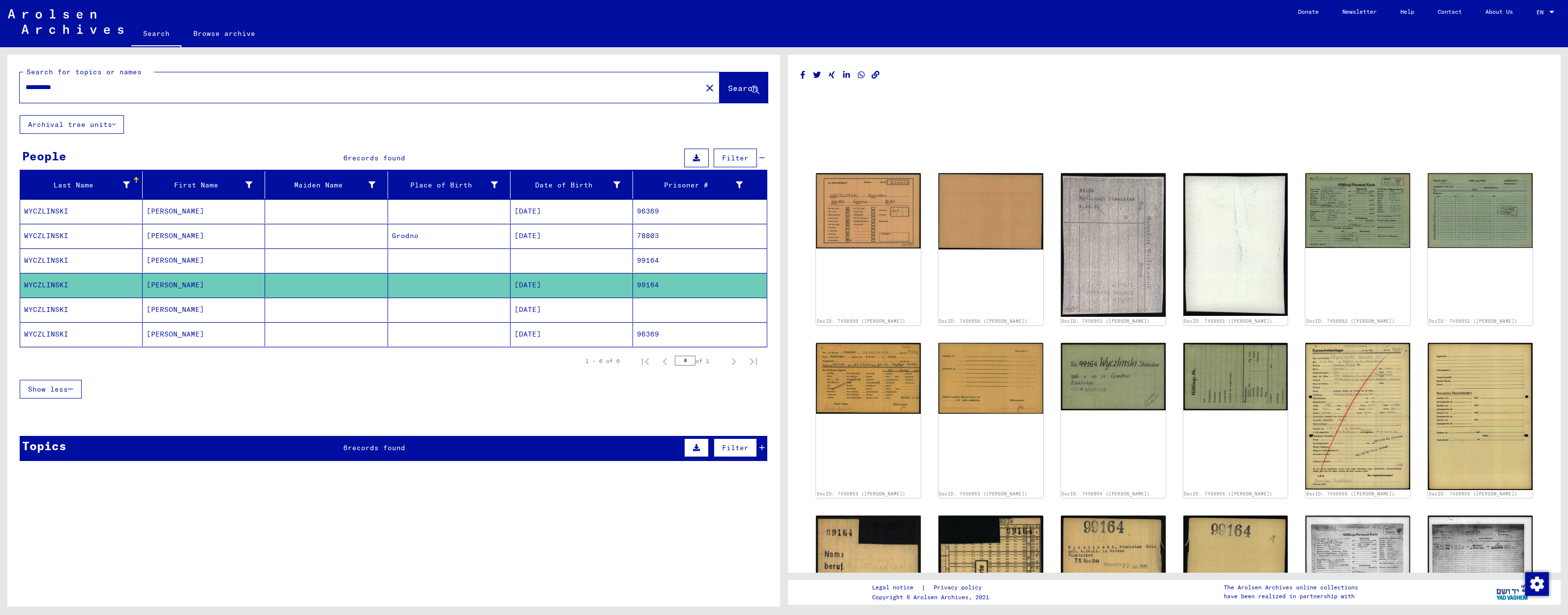
click at [82, 91] on div "**********" at bounding box center [357, 87] width 676 height 22
drag, startPoint x: 79, startPoint y: 90, endPoint x: -21, endPoint y: 83, distance: 100.2
click at [0, 83] on html "**********" at bounding box center [784, 308] width 1568 height 615
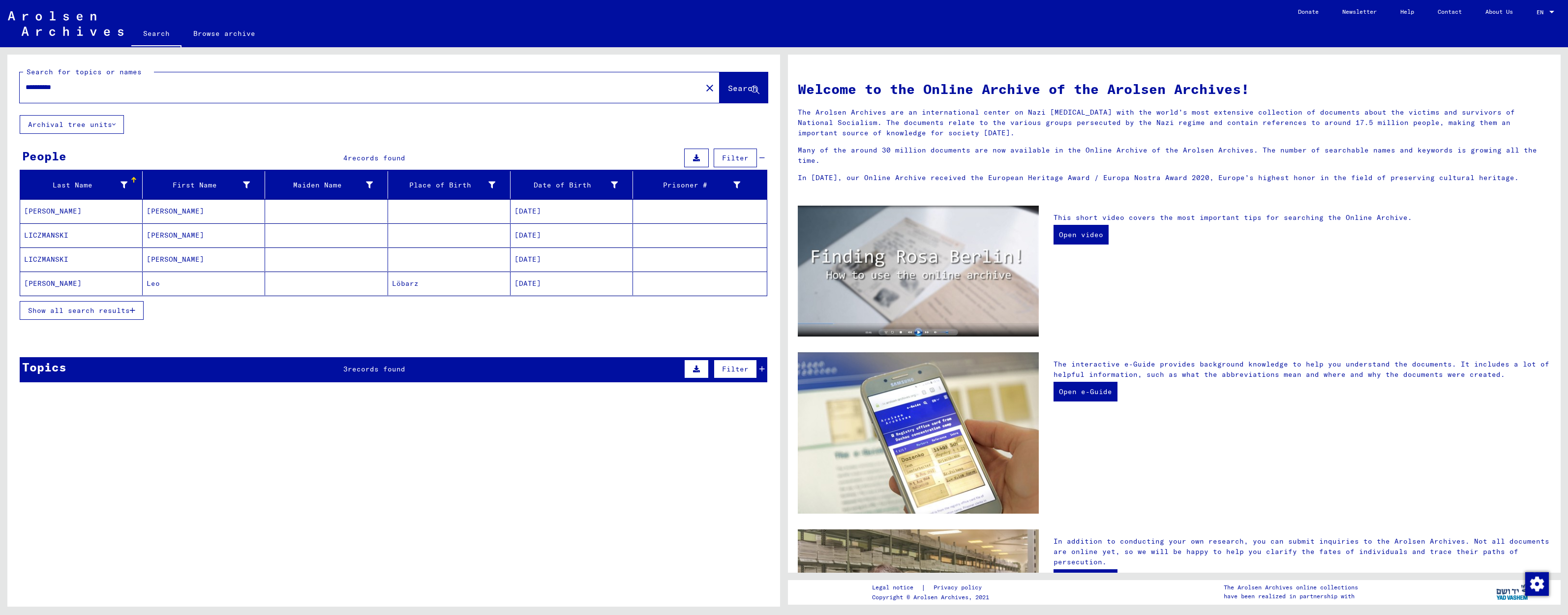
click at [201, 216] on mat-cell "[PERSON_NAME]" at bounding box center [203, 211] width 122 height 24
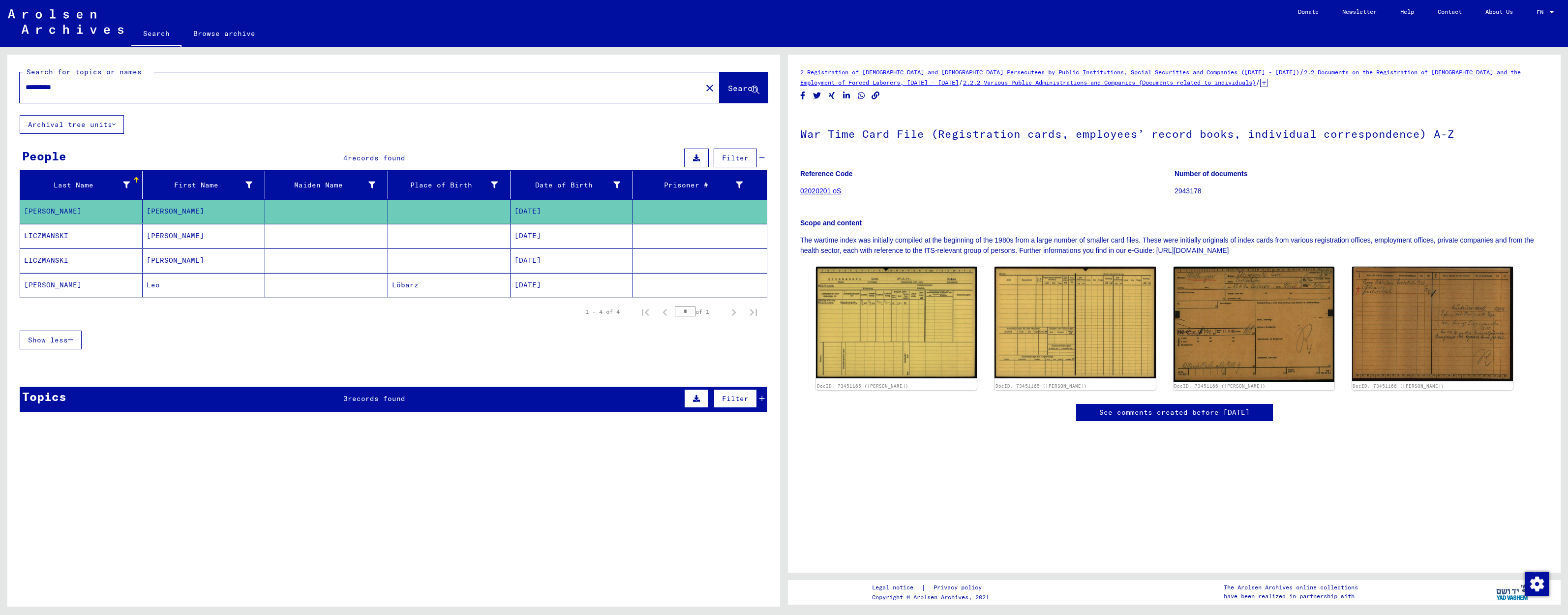
click at [194, 286] on mat-cell "Leo" at bounding box center [203, 285] width 122 height 24
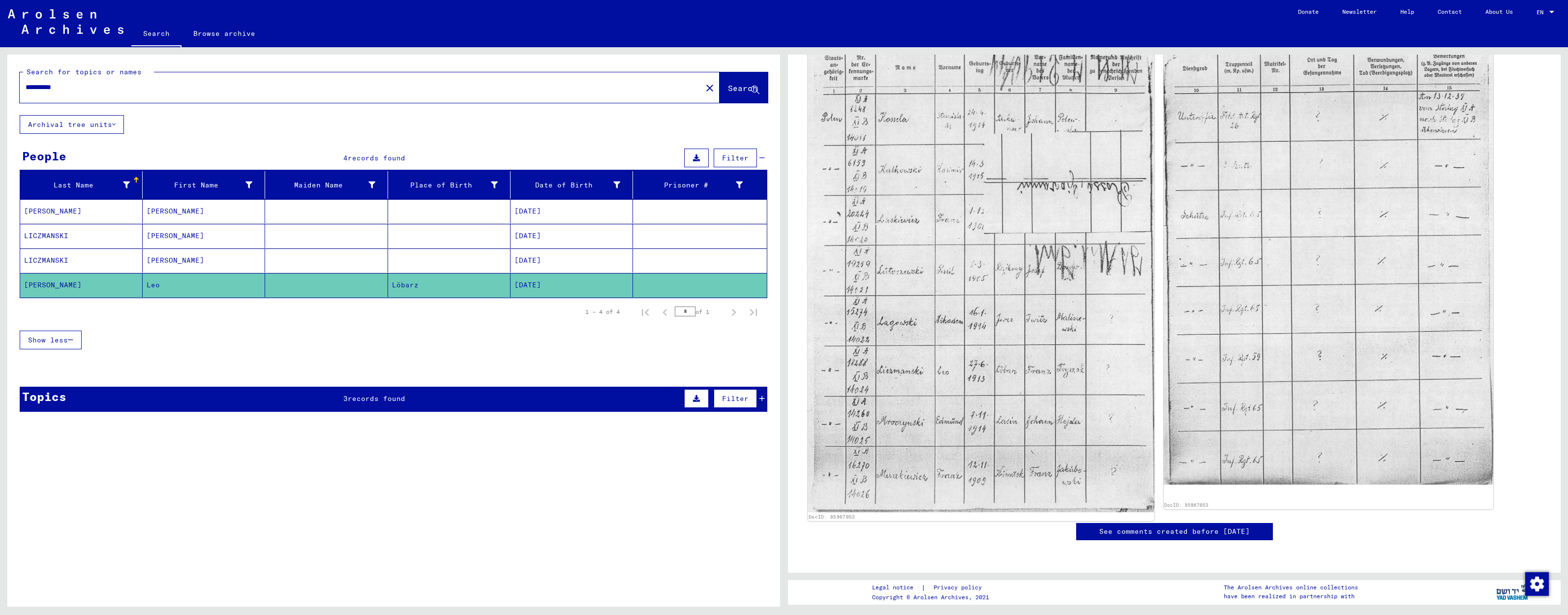
scroll to position [19, 0]
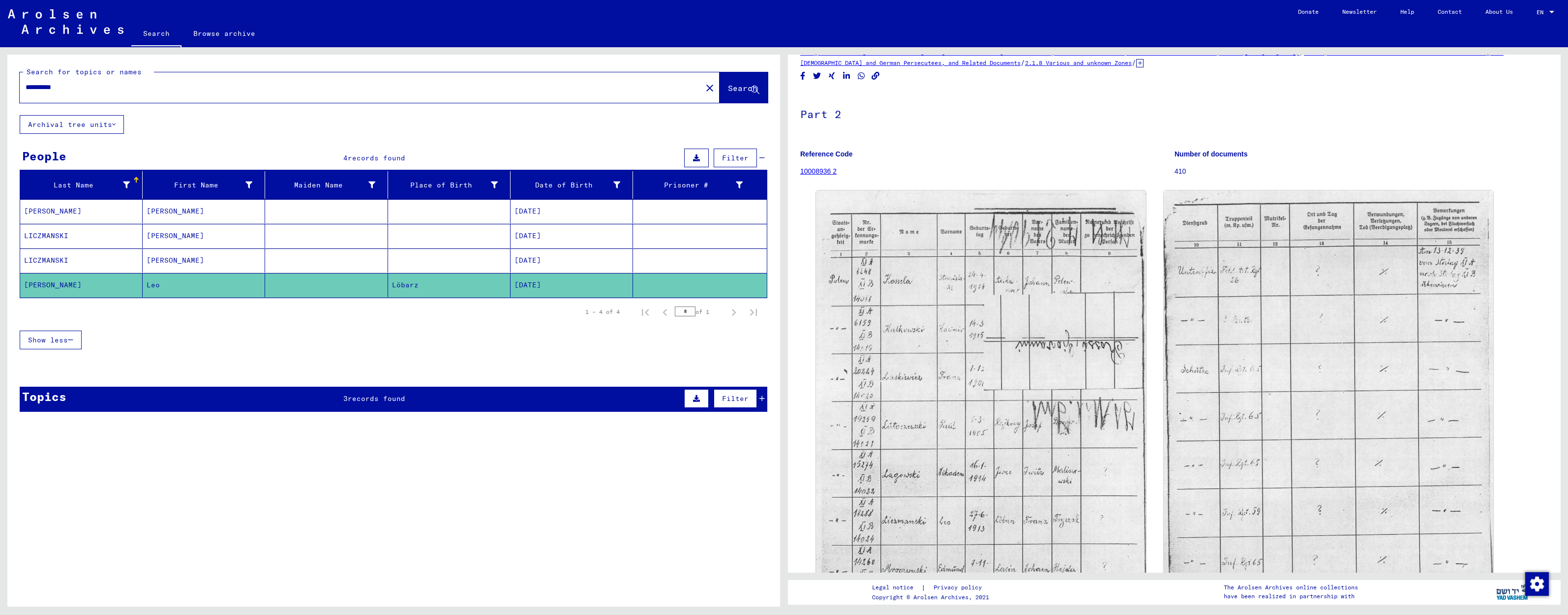
click at [198, 259] on mat-cell "[PERSON_NAME]" at bounding box center [203, 261] width 122 height 24
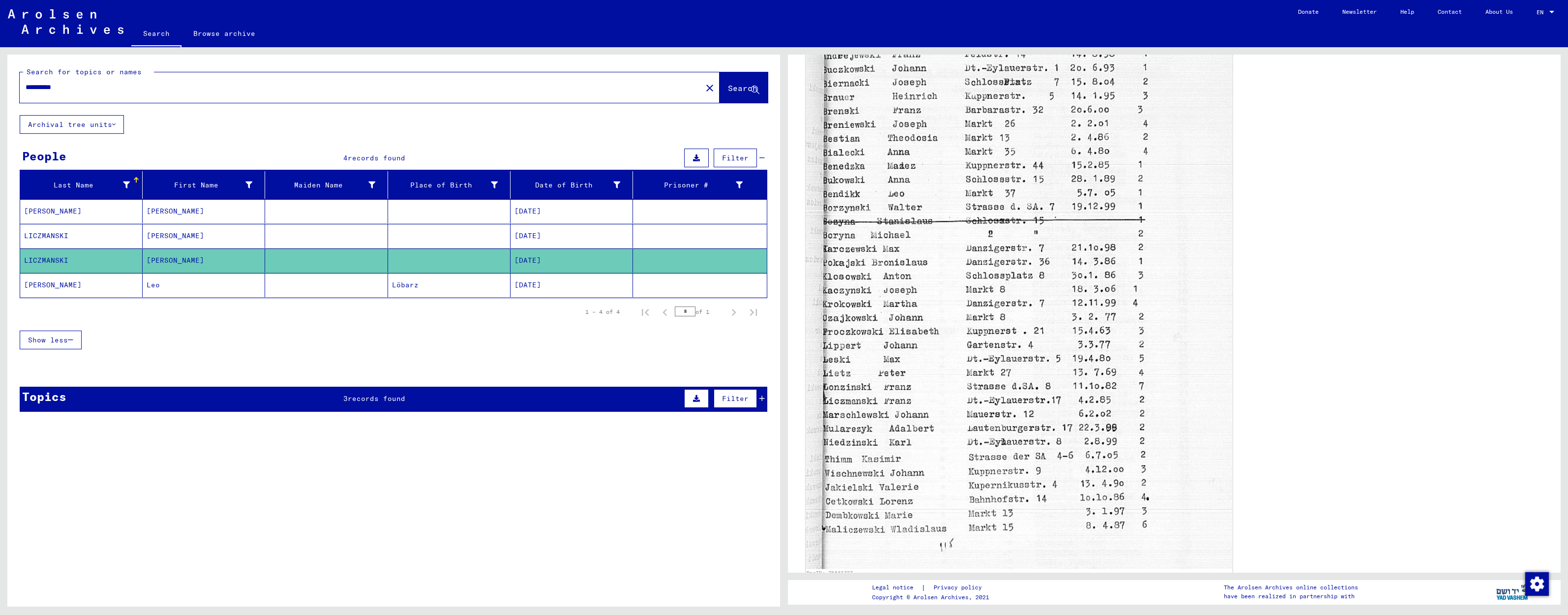
scroll to position [27, 0]
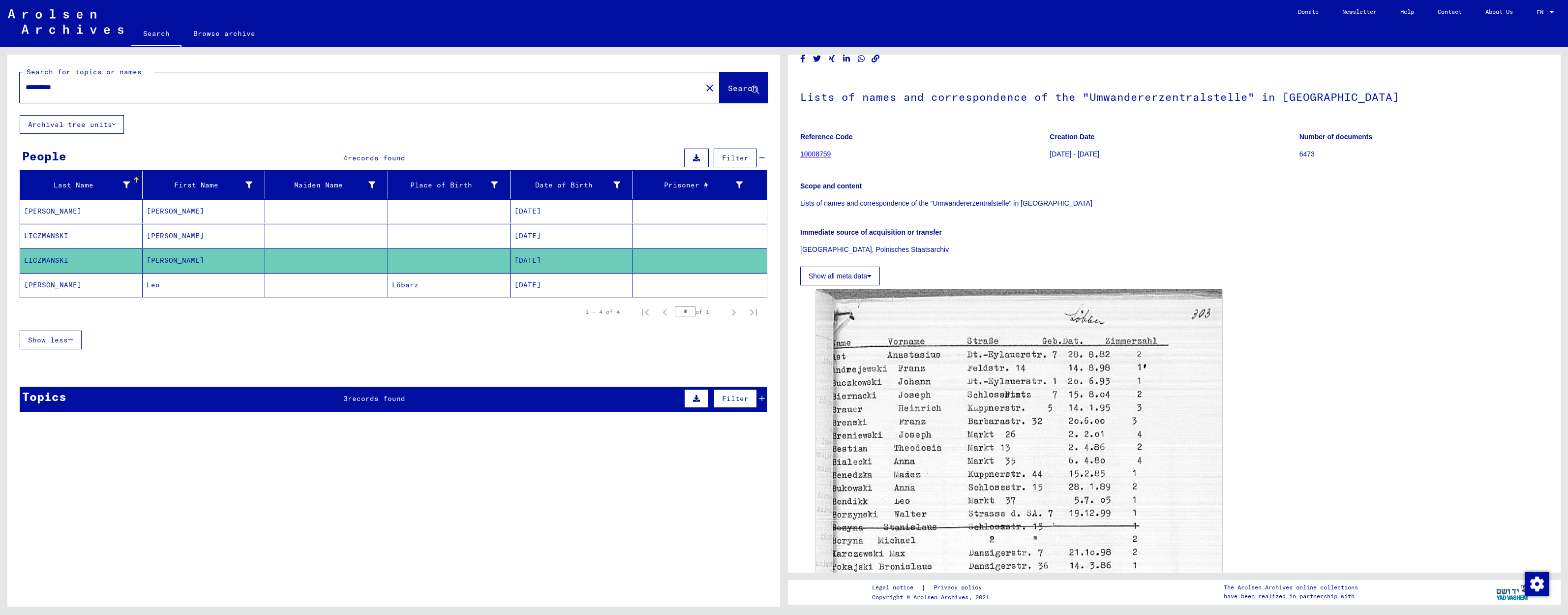
click at [223, 237] on mat-cell "[PERSON_NAME]" at bounding box center [203, 236] width 122 height 24
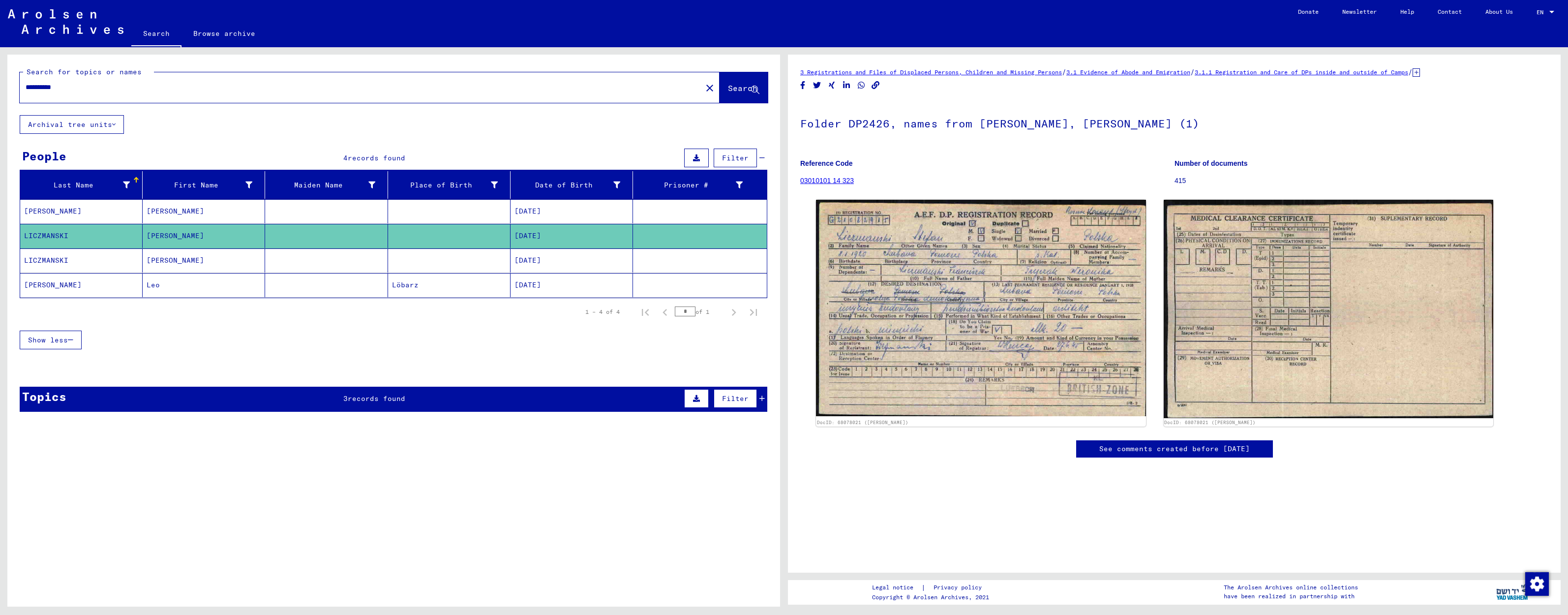
click at [42, 88] on input "**********" at bounding box center [360, 87] width 670 height 10
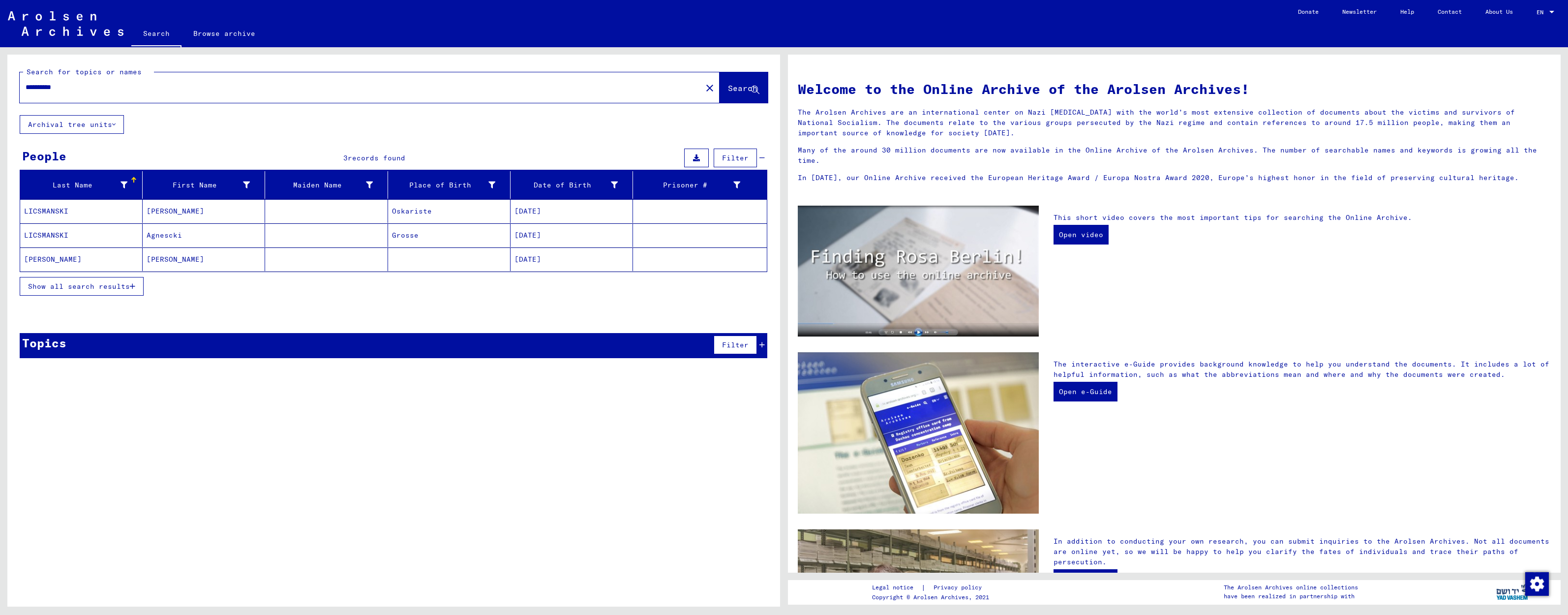
click at [201, 216] on mat-cell "[PERSON_NAME]" at bounding box center [203, 211] width 122 height 24
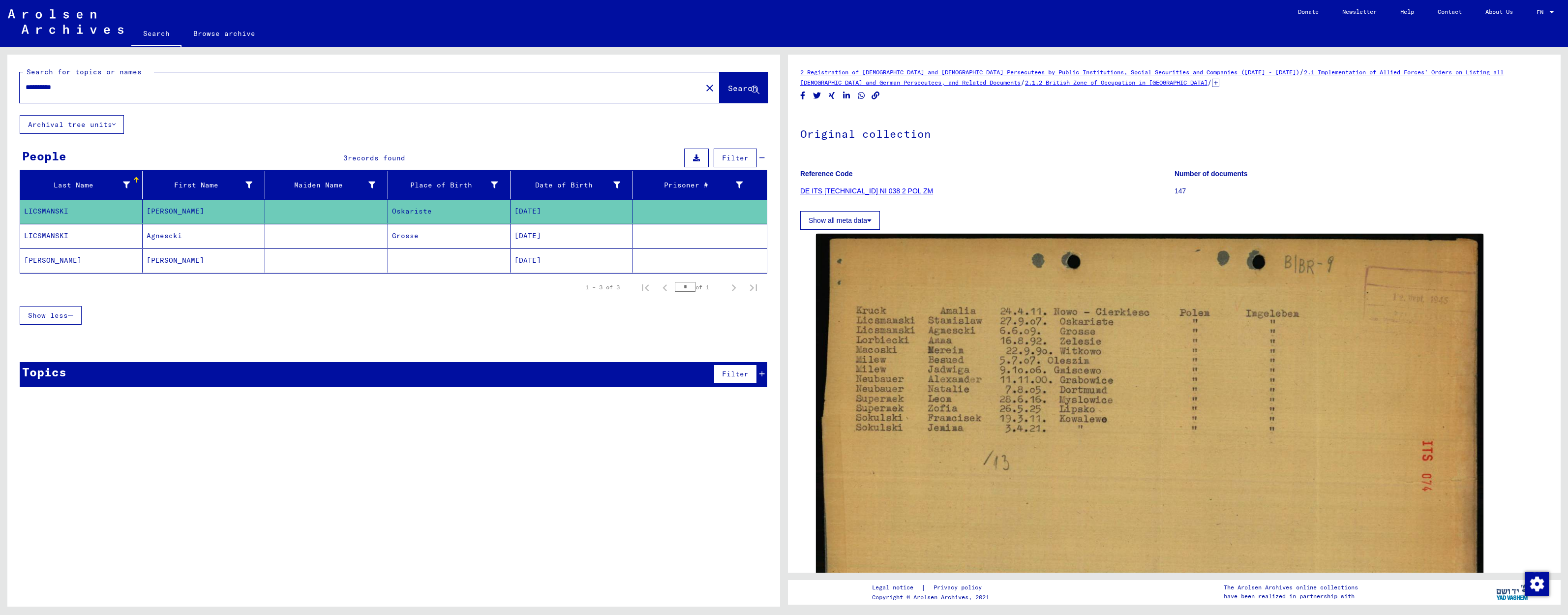
click at [196, 242] on mat-cell "Agnescki" at bounding box center [203, 236] width 122 height 24
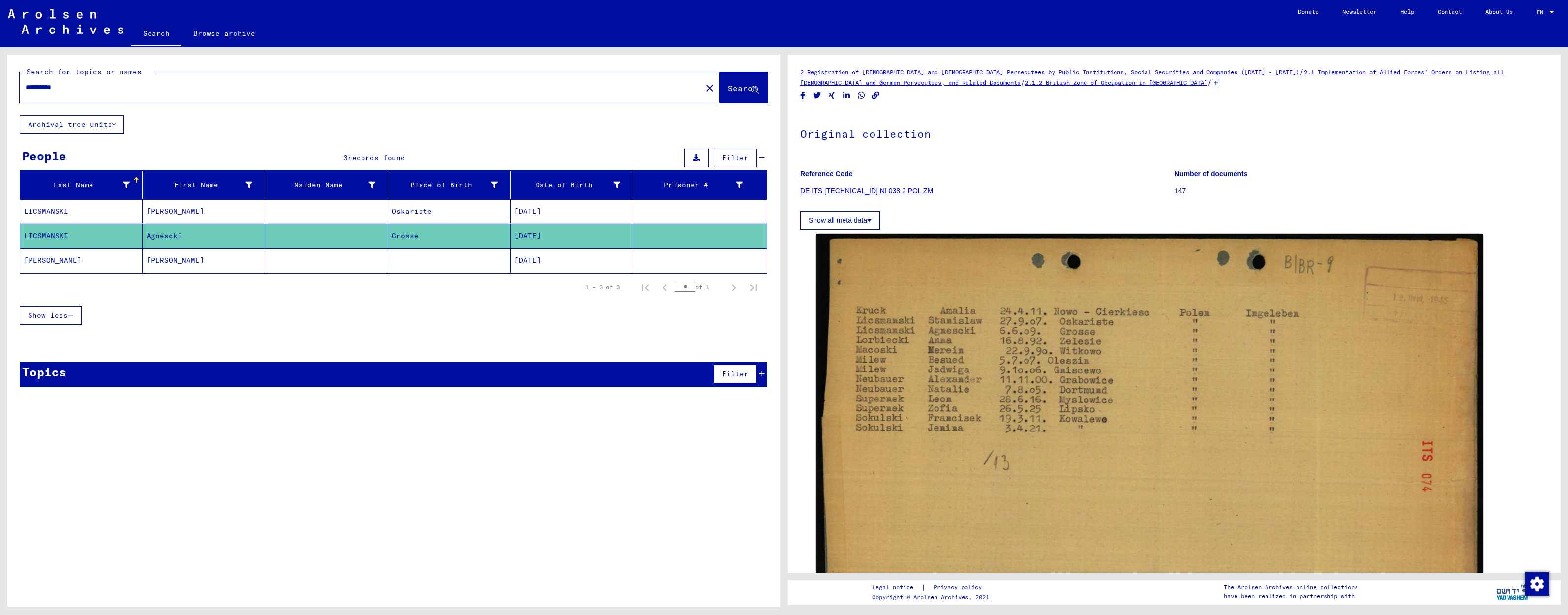
drag, startPoint x: 136, startPoint y: 85, endPoint x: -10, endPoint y: 91, distance: 146.1
click at [0, 91] on html "**********" at bounding box center [784, 308] width 1568 height 615
type input "*********"
